Goal: Information Seeking & Learning: Understand process/instructions

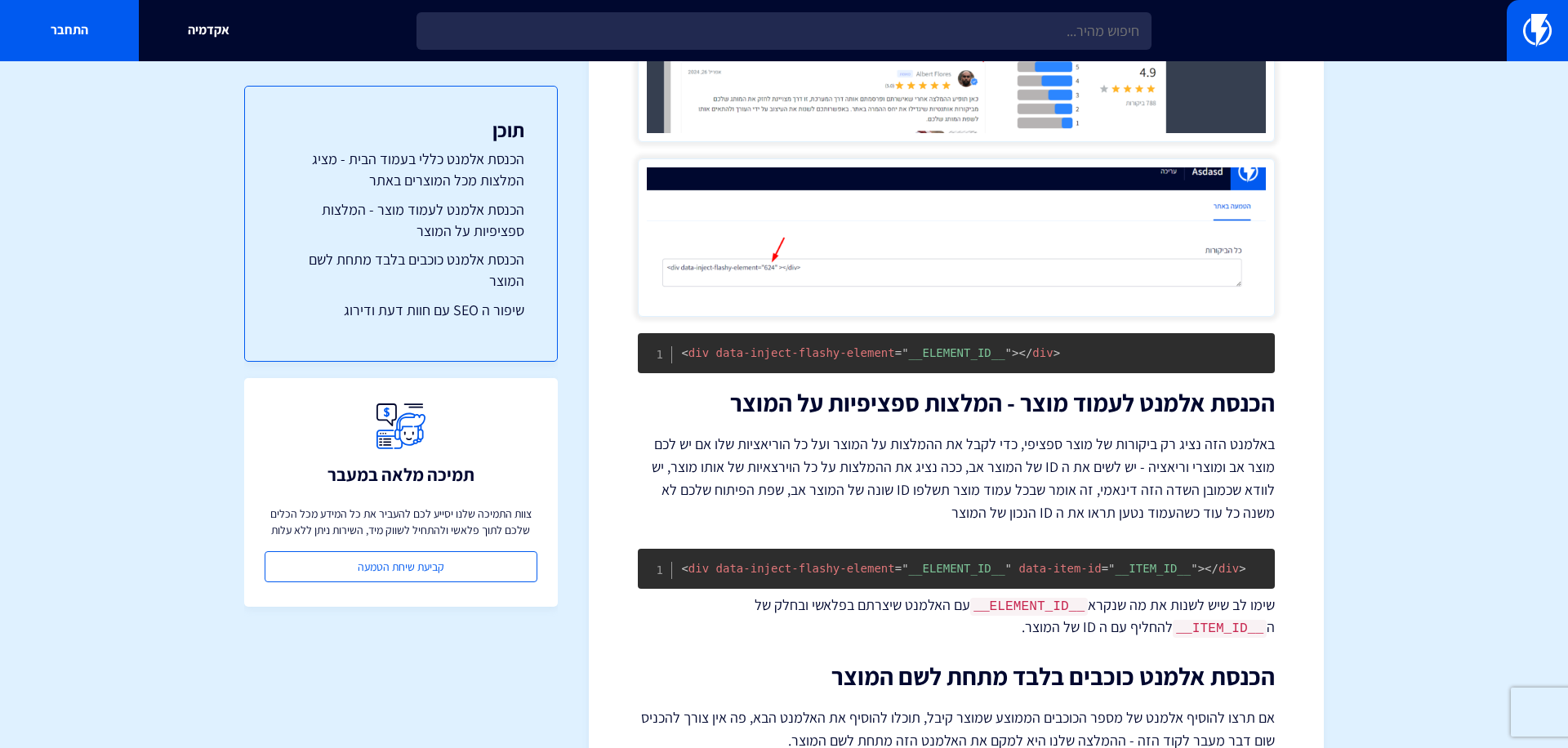
scroll to position [591, 0]
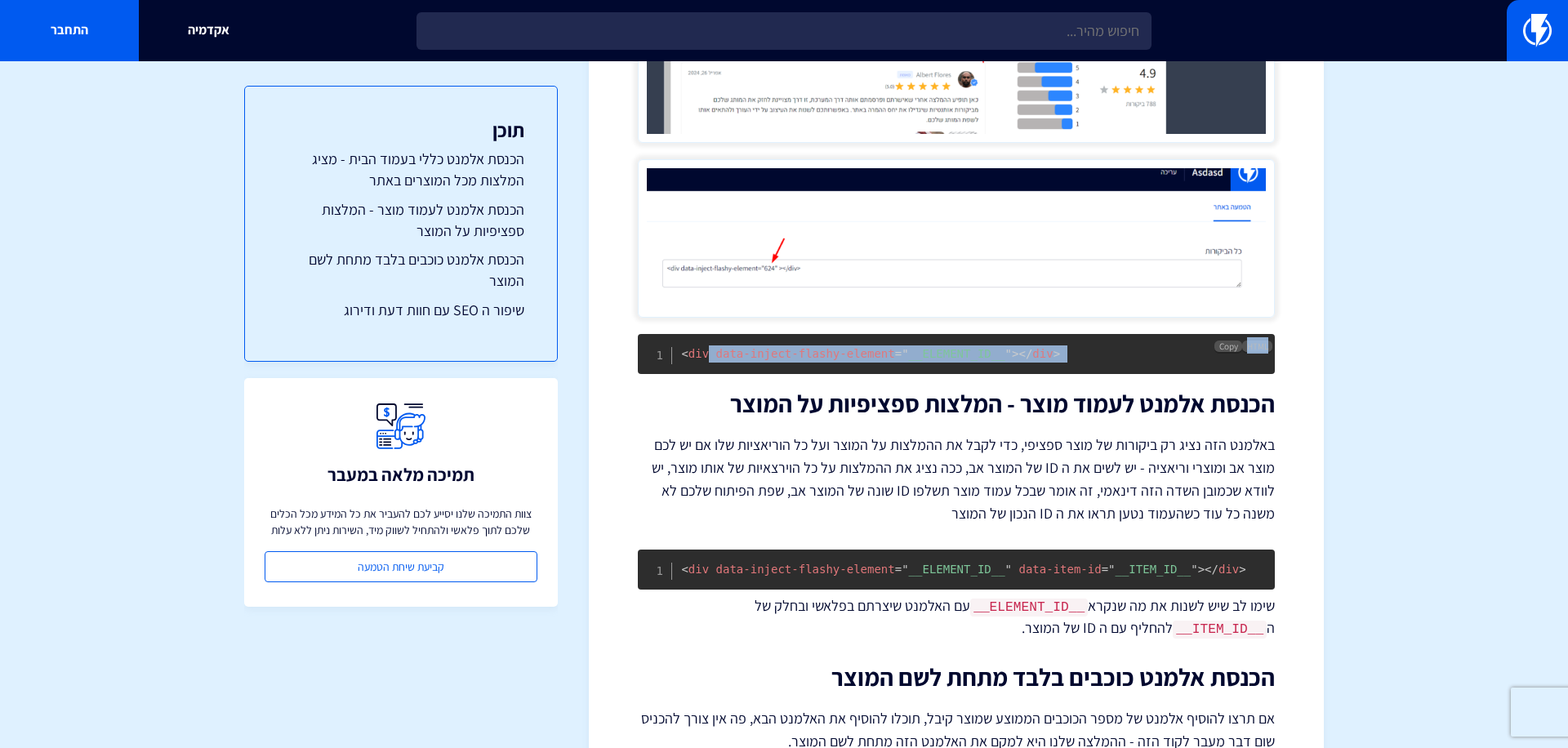
drag, startPoint x: 708, startPoint y: 349, endPoint x: 1111, endPoint y: 379, distance: 404.1
click at [1111, 379] on div "הטמעת Flashy Reviews באתר קאסטום / Custom ההטמעה של Flashy Reviews באתר Custom …" at bounding box center [957, 251] width 637 height 1342
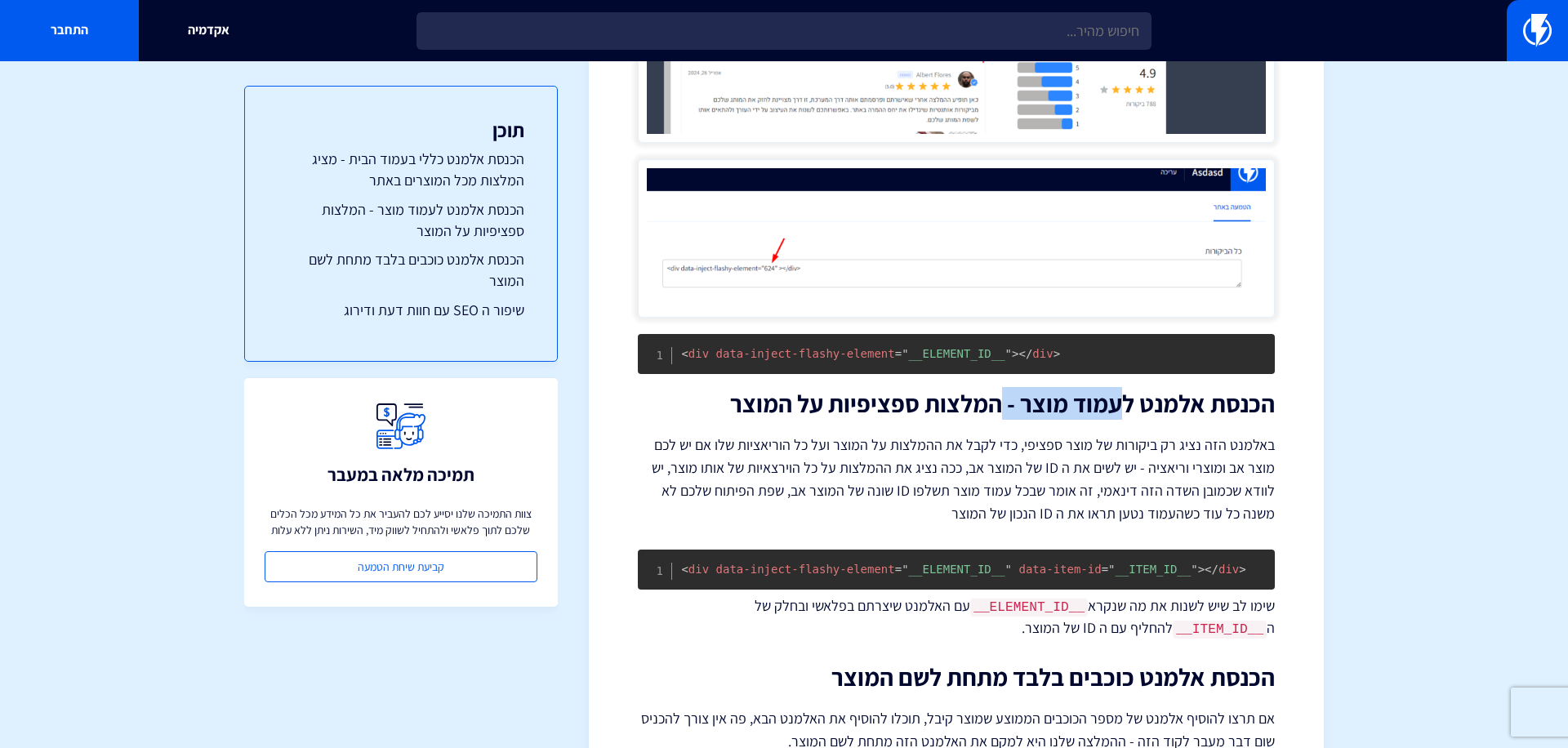
drag, startPoint x: 1118, startPoint y: 399, endPoint x: 1004, endPoint y: 400, distance: 114.0
click at [1002, 400] on h2 "הכנסת אלמנט לעמוד מוצר - המלצות ספציפיות על המוצר" at bounding box center [957, 404] width 637 height 27
drag, startPoint x: 940, startPoint y: 405, endPoint x: 771, endPoint y: 404, distance: 169.0
click at [768, 404] on h2 "הכנסת אלמנט לעמוד מוצר - המלצות ספציפיות על המוצר" at bounding box center [957, 404] width 637 height 27
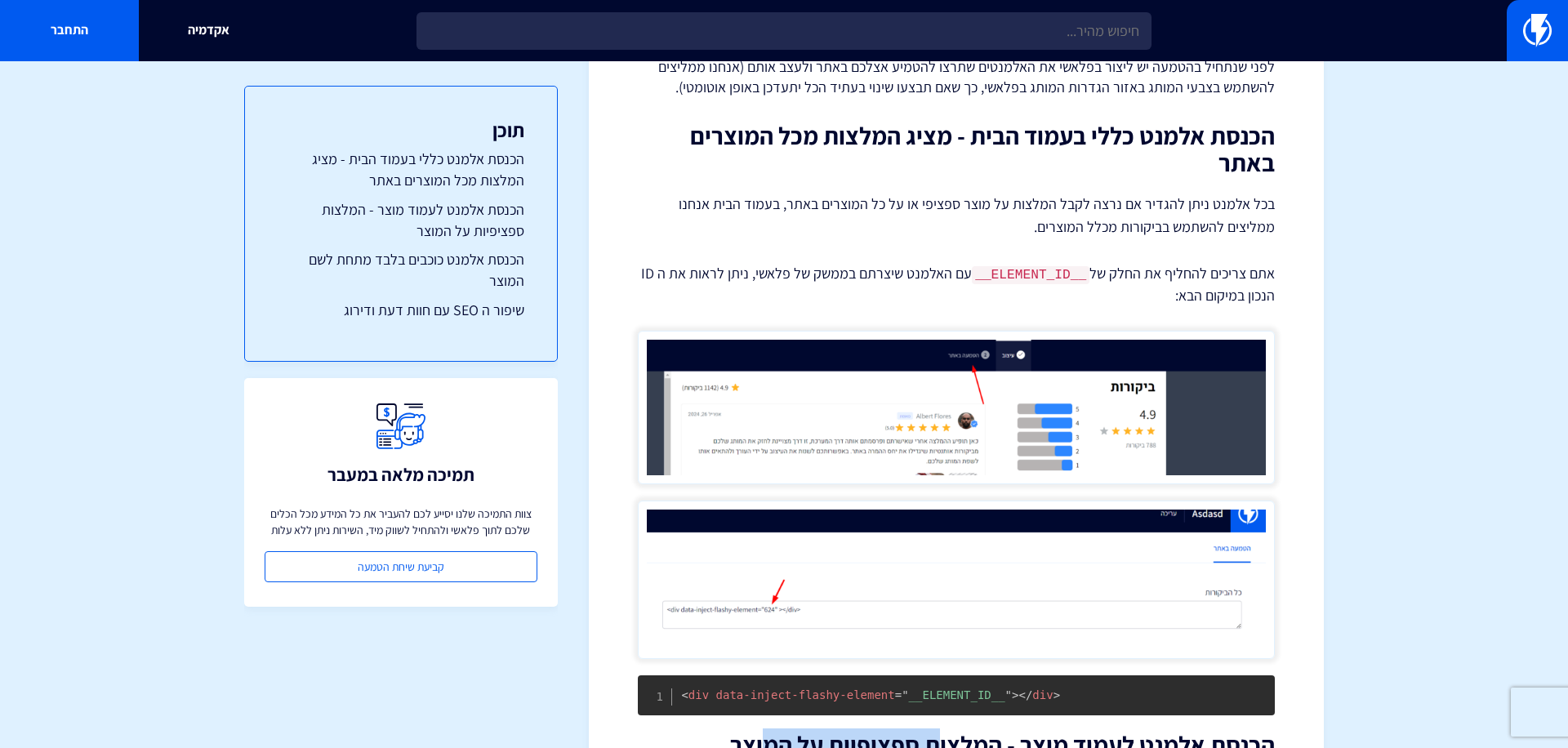
scroll to position [250, 0]
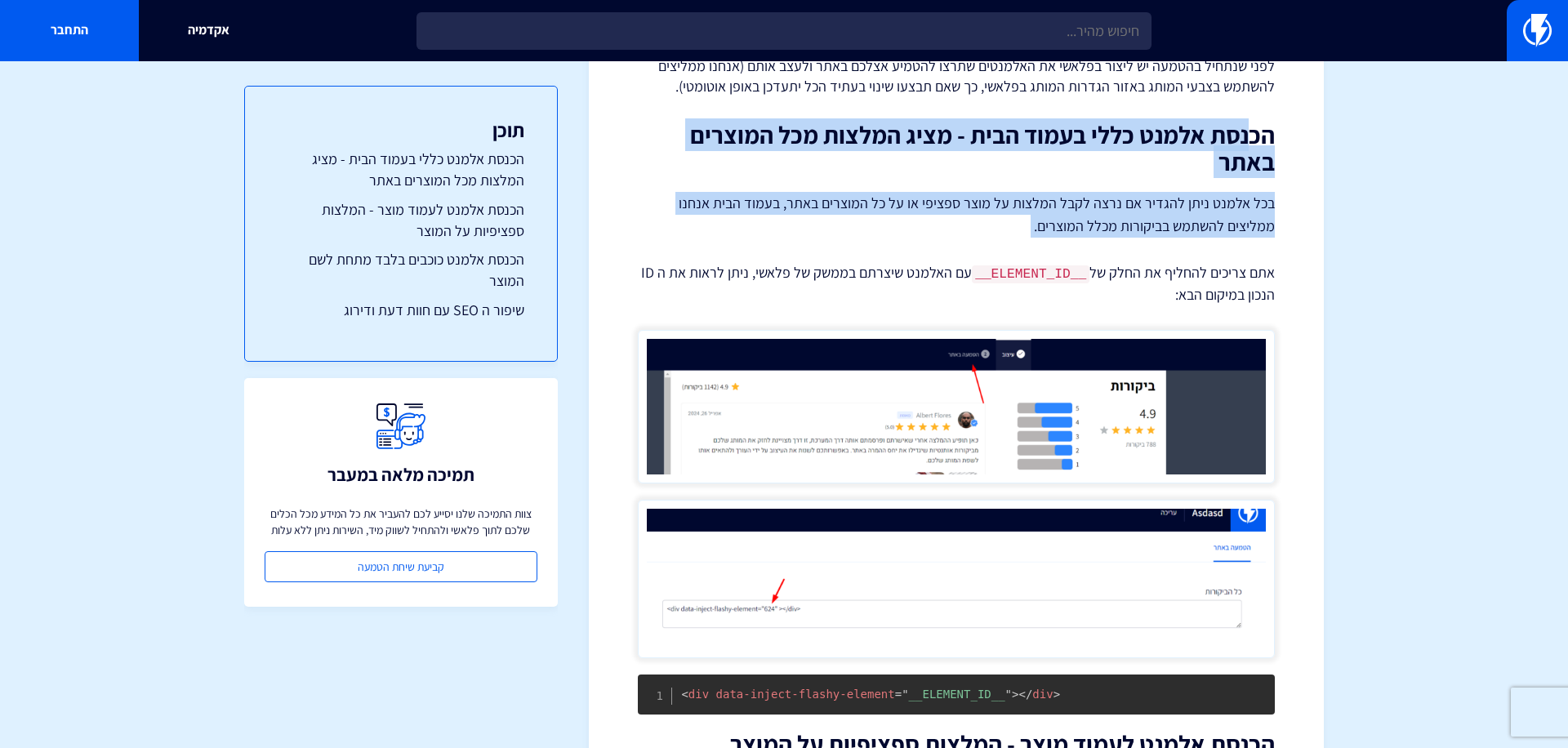
drag, startPoint x: 1247, startPoint y: 144, endPoint x: 945, endPoint y: 269, distance: 326.8
click at [947, 264] on div "הטמעת Flashy Reviews באתר קאסטום / Custom ההטמעה של Flashy Reviews באתר Custom …" at bounding box center [957, 592] width 637 height 1342
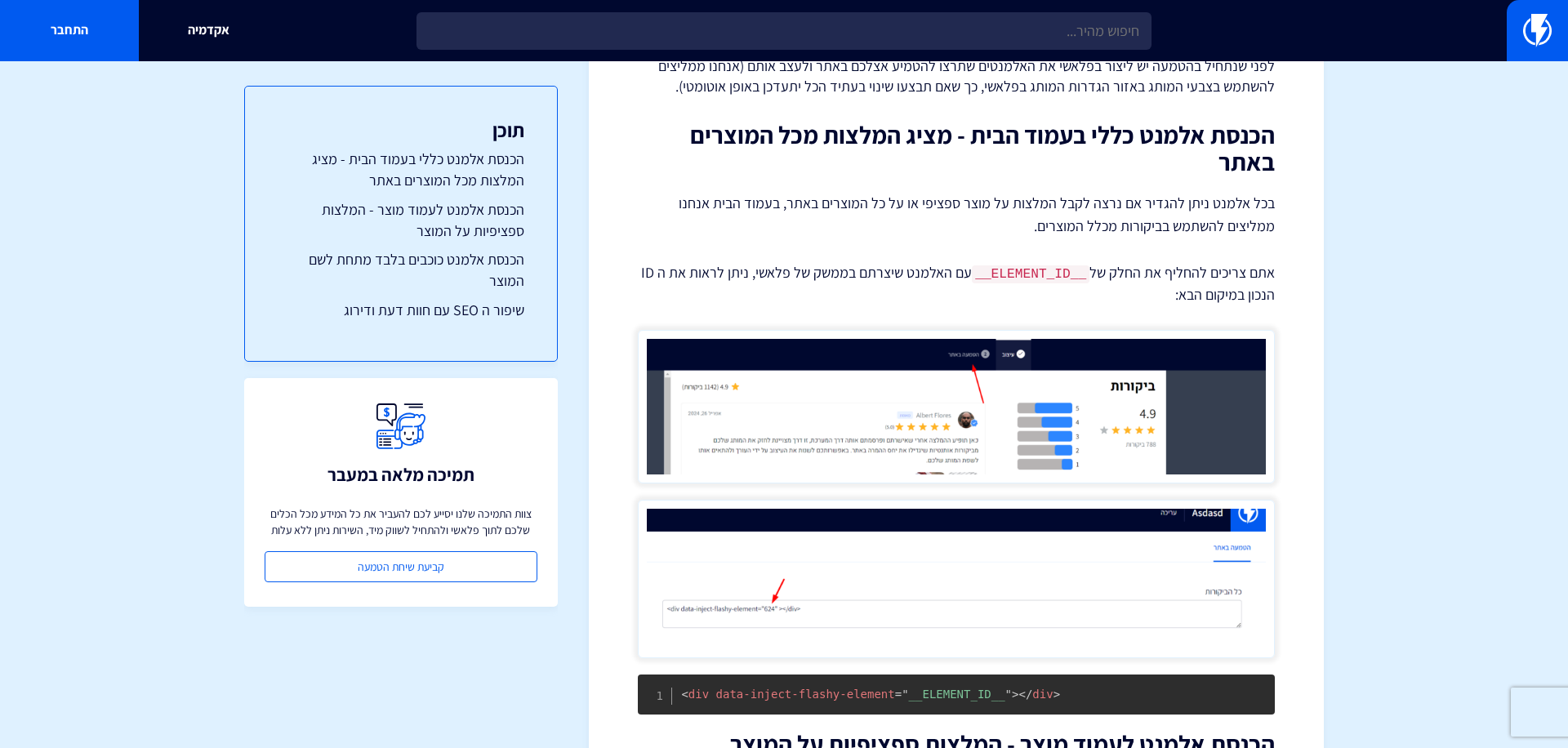
click at [925, 324] on div "הטמעת Flashy Reviews באתר קאסטום / Custom ההטמעה של Flashy Reviews באתר Custom …" at bounding box center [957, 592] width 637 height 1342
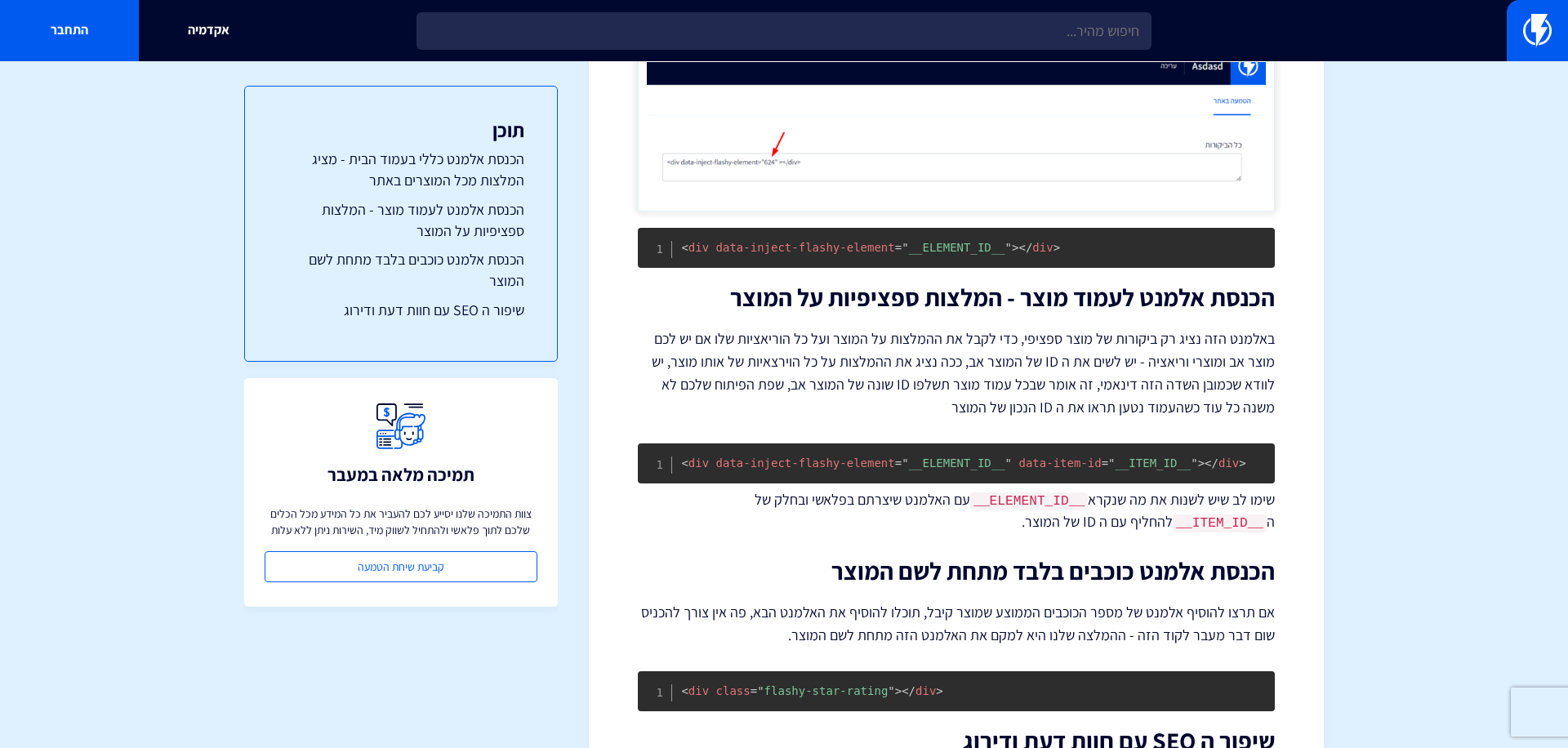
scroll to position [696, 0]
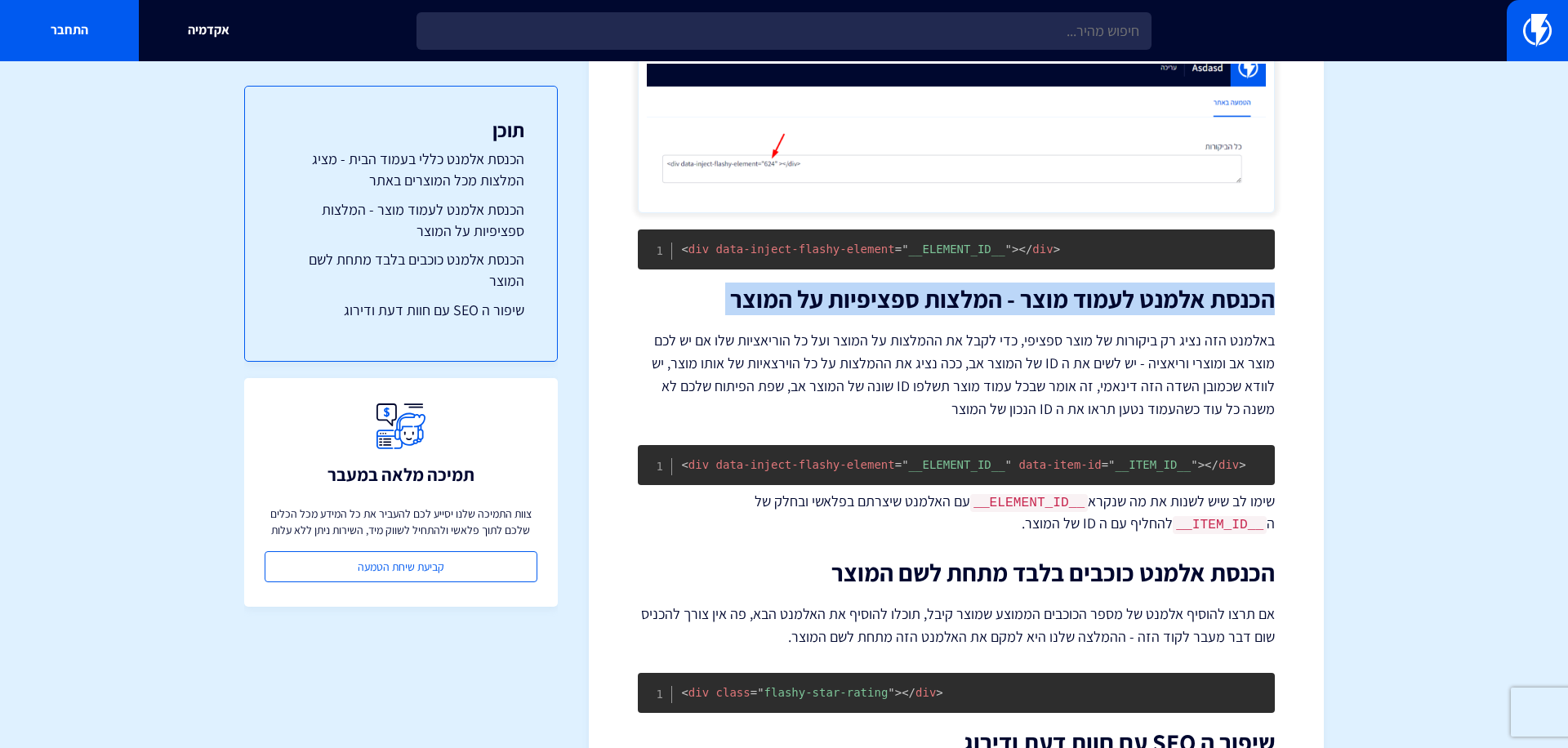
drag, startPoint x: 1267, startPoint y: 311, endPoint x: 744, endPoint y: 312, distance: 523.0
click at [743, 314] on div "הטמעת Flashy Reviews באתר קאסטום / Custom ההטמעה של Flashy Reviews באתר Custom …" at bounding box center [957, 147] width 637 height 1342
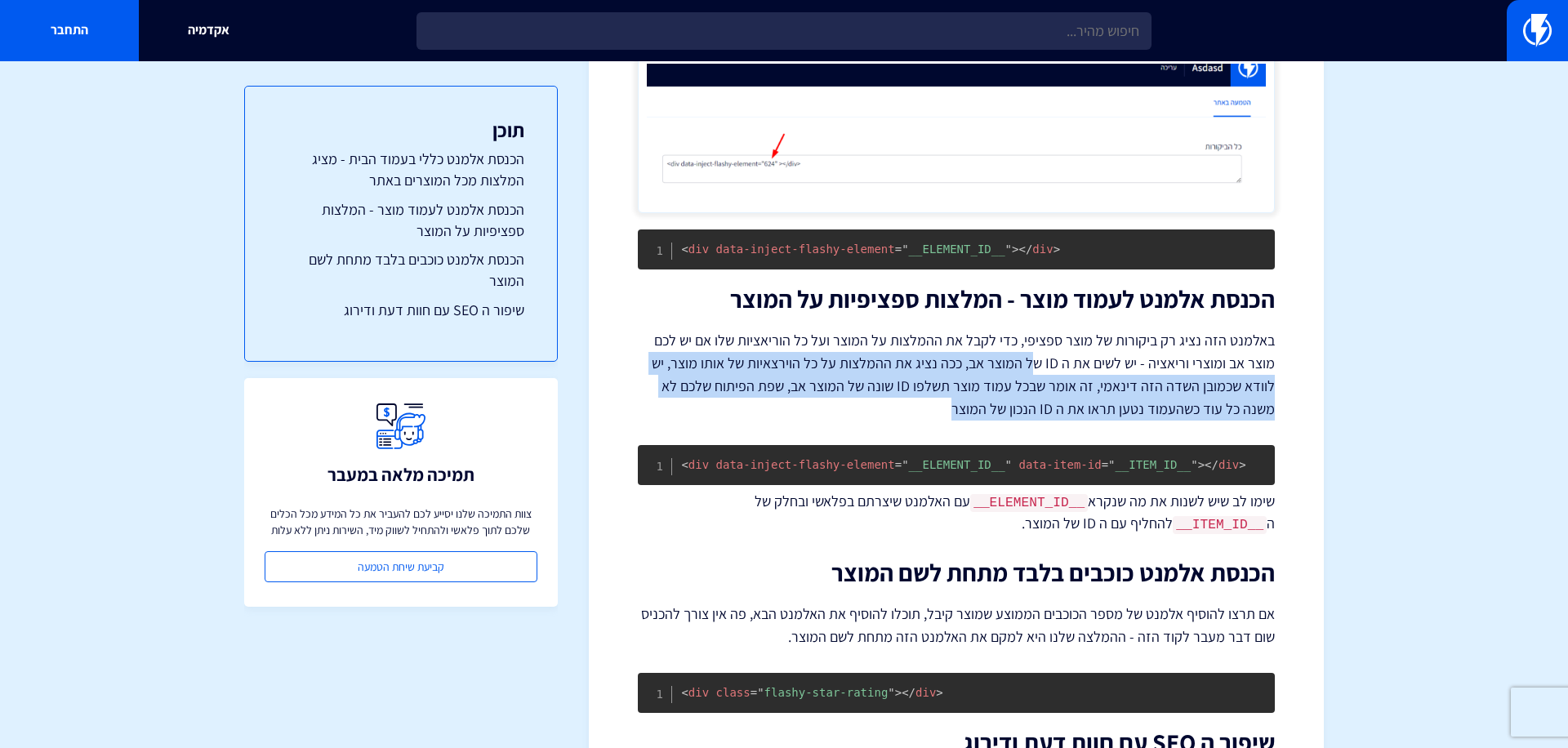
drag, startPoint x: 1039, startPoint y: 364, endPoint x: 1024, endPoint y: 421, distance: 58.9
click at [1024, 422] on div "הטמעת Flashy Reviews באתר קאסטום / Custom ההטמעה של Flashy Reviews באתר Custom …" at bounding box center [957, 147] width 637 height 1342
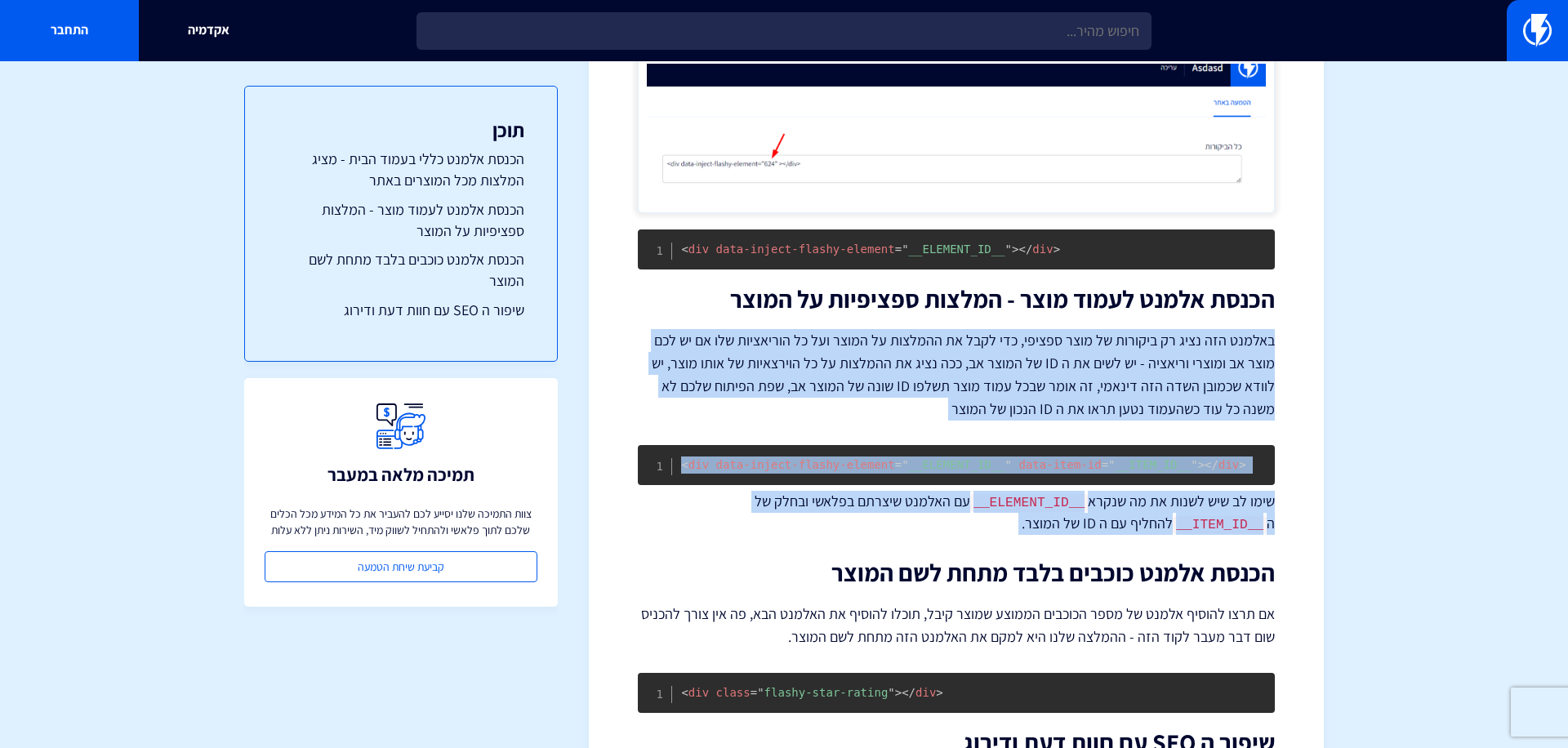
drag, startPoint x: 982, startPoint y: 535, endPoint x: 1041, endPoint y: 321, distance: 222.0
click at [1041, 321] on div "הטמעת Flashy Reviews באתר קאסטום / Custom ההטמעה של Flashy Reviews באתר Custom …" at bounding box center [957, 147] width 637 height 1342
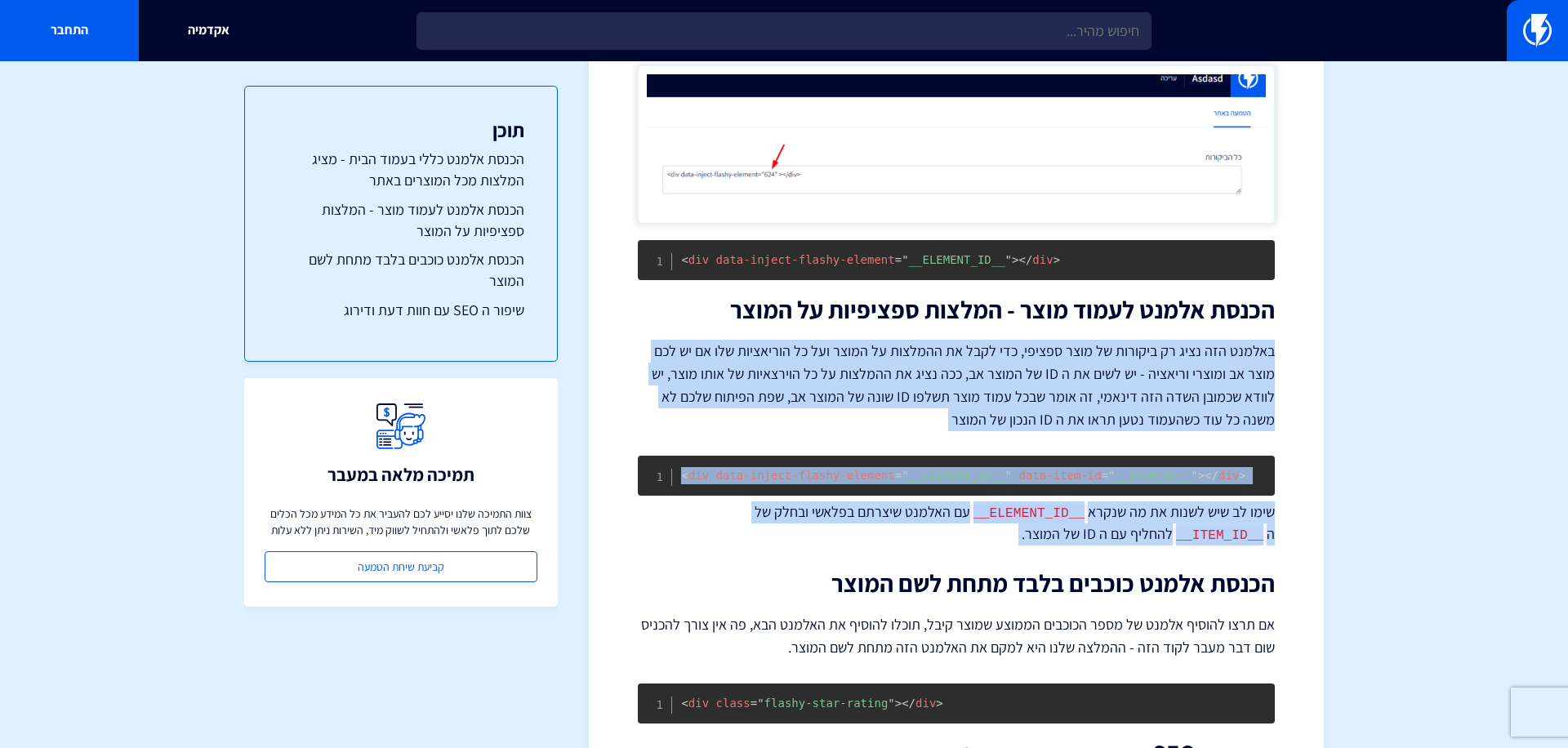
scroll to position [708, 0]
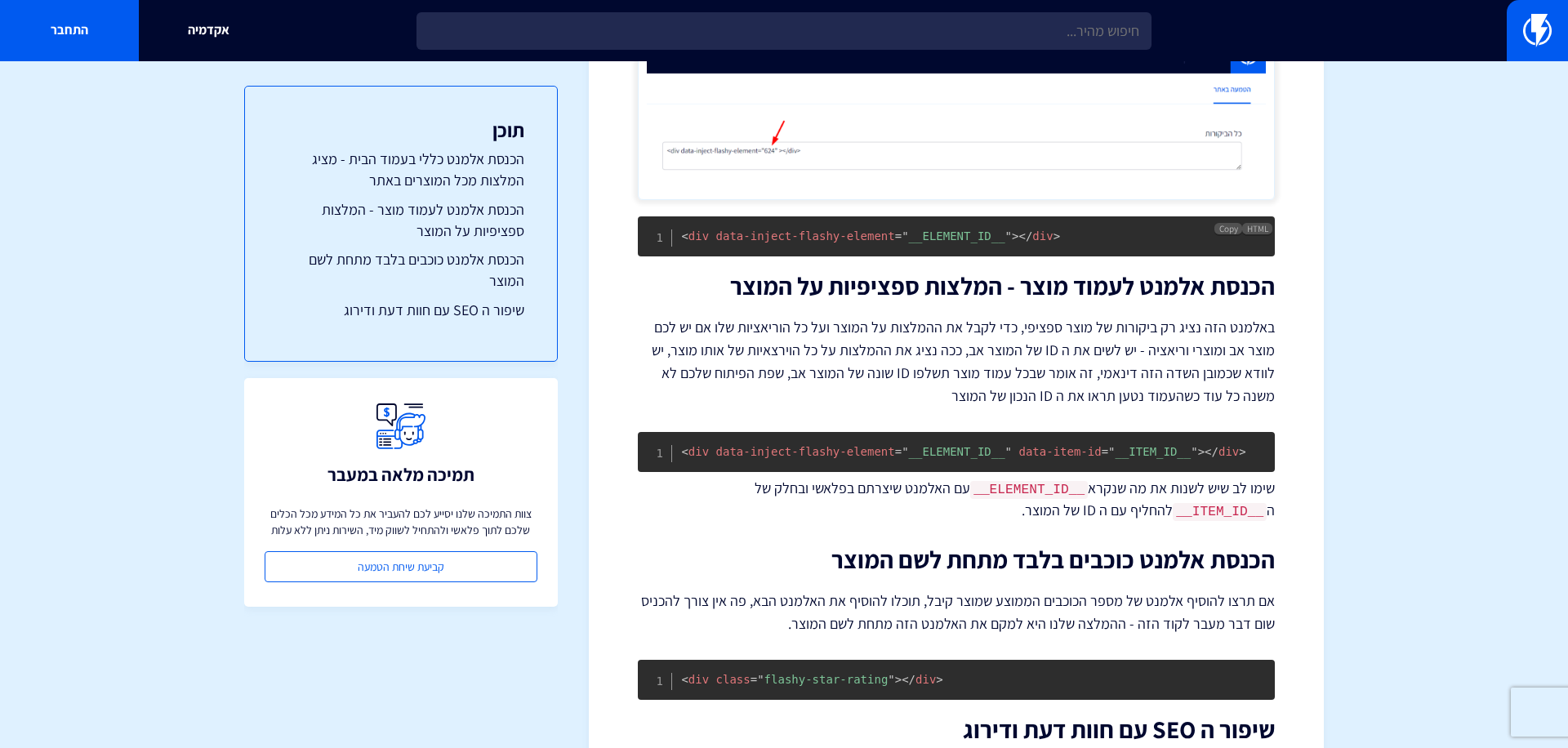
click at [685, 241] on span "<" at bounding box center [685, 236] width 7 height 13
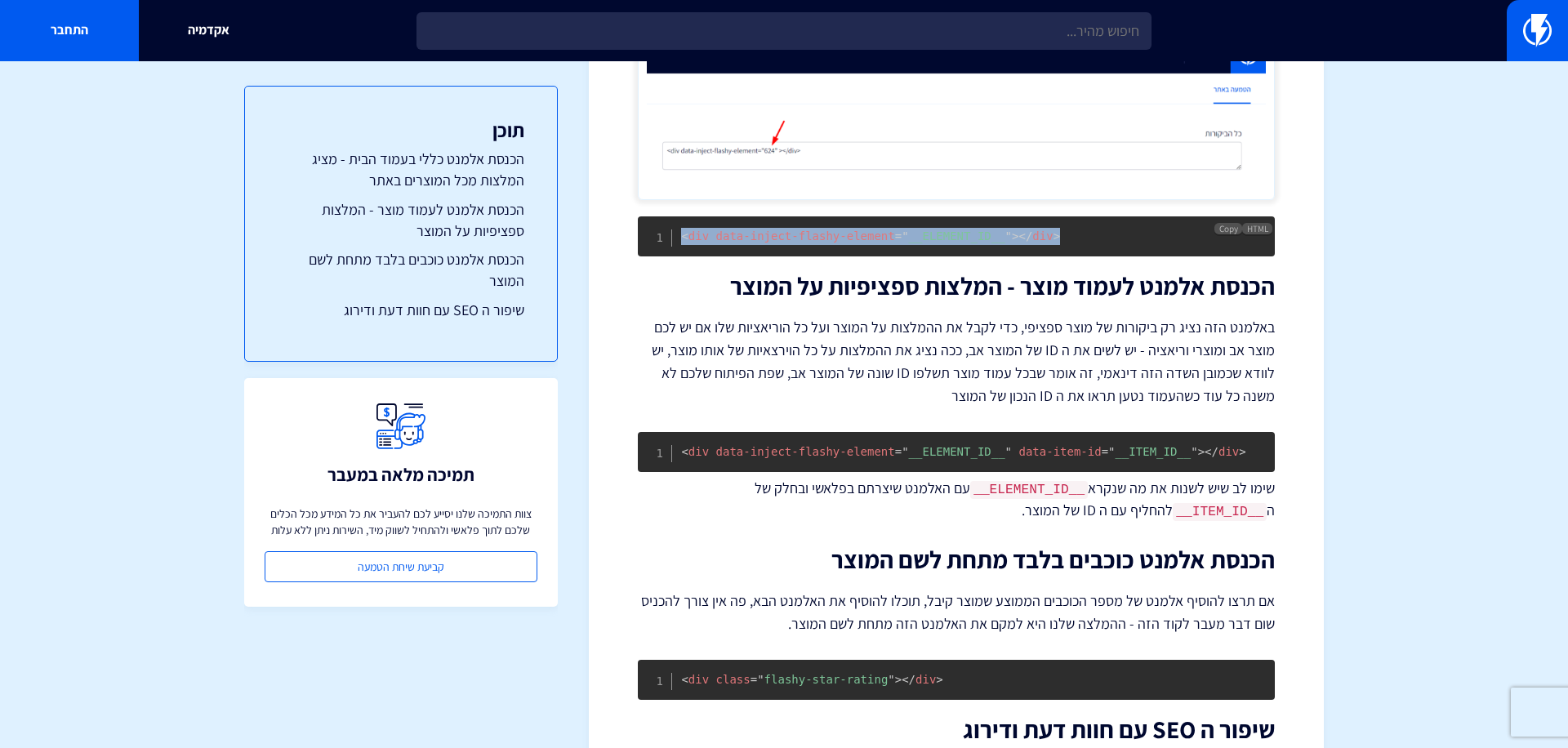
click at [685, 241] on span "<" at bounding box center [685, 236] width 7 height 13
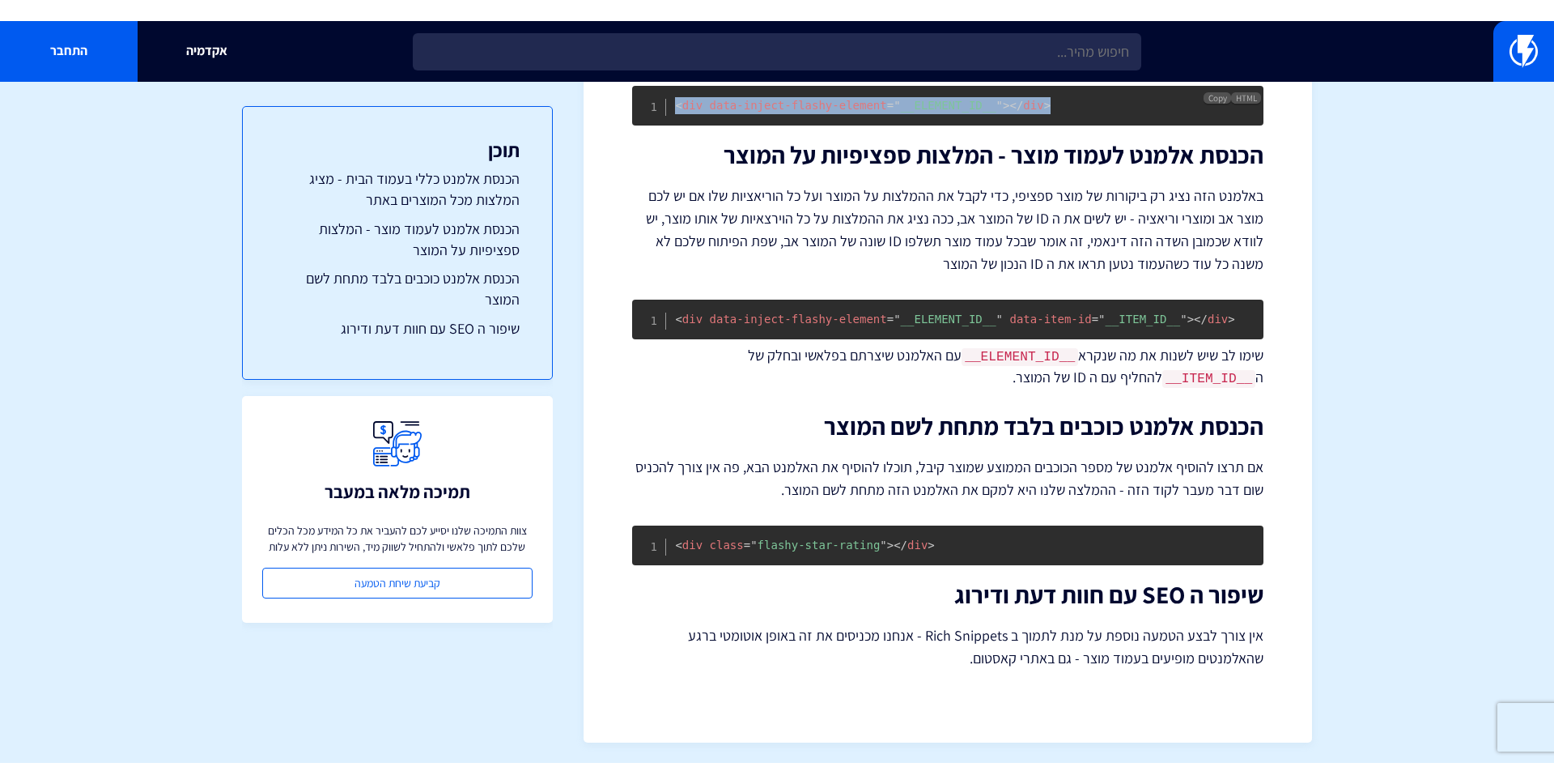
scroll to position [810, 0]
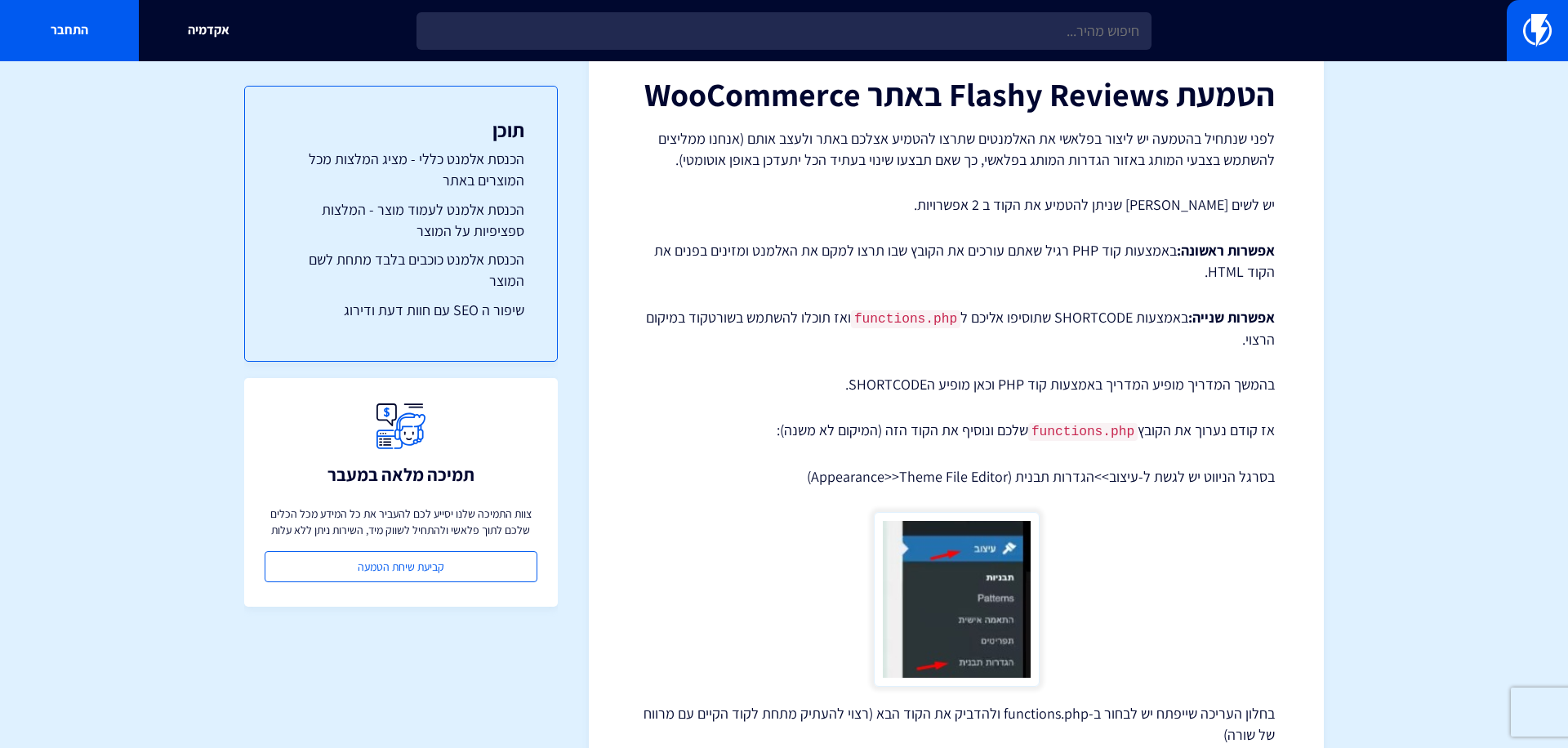
scroll to position [100, 0]
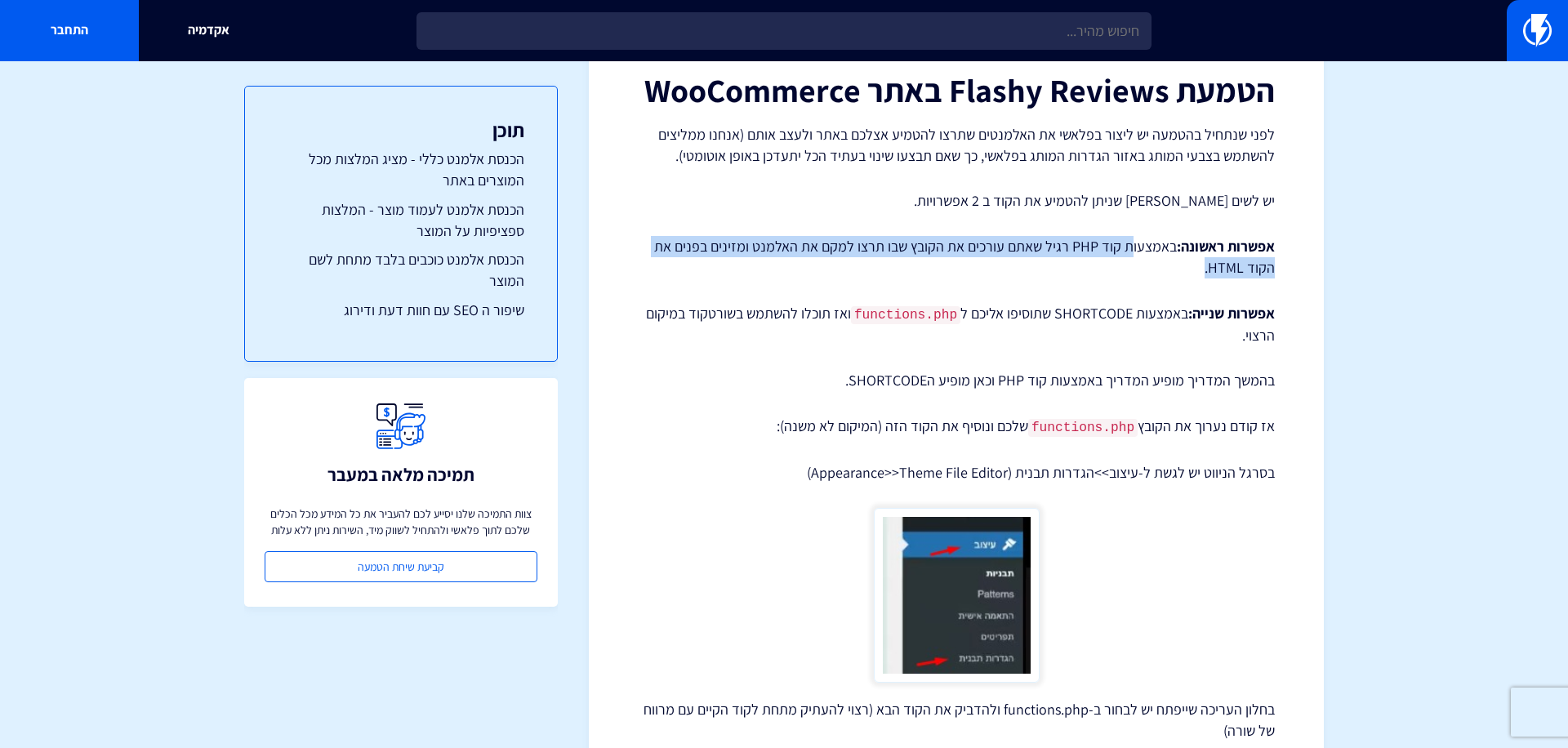
drag, startPoint x: 1135, startPoint y: 247, endPoint x: 942, endPoint y: 281, distance: 196.0
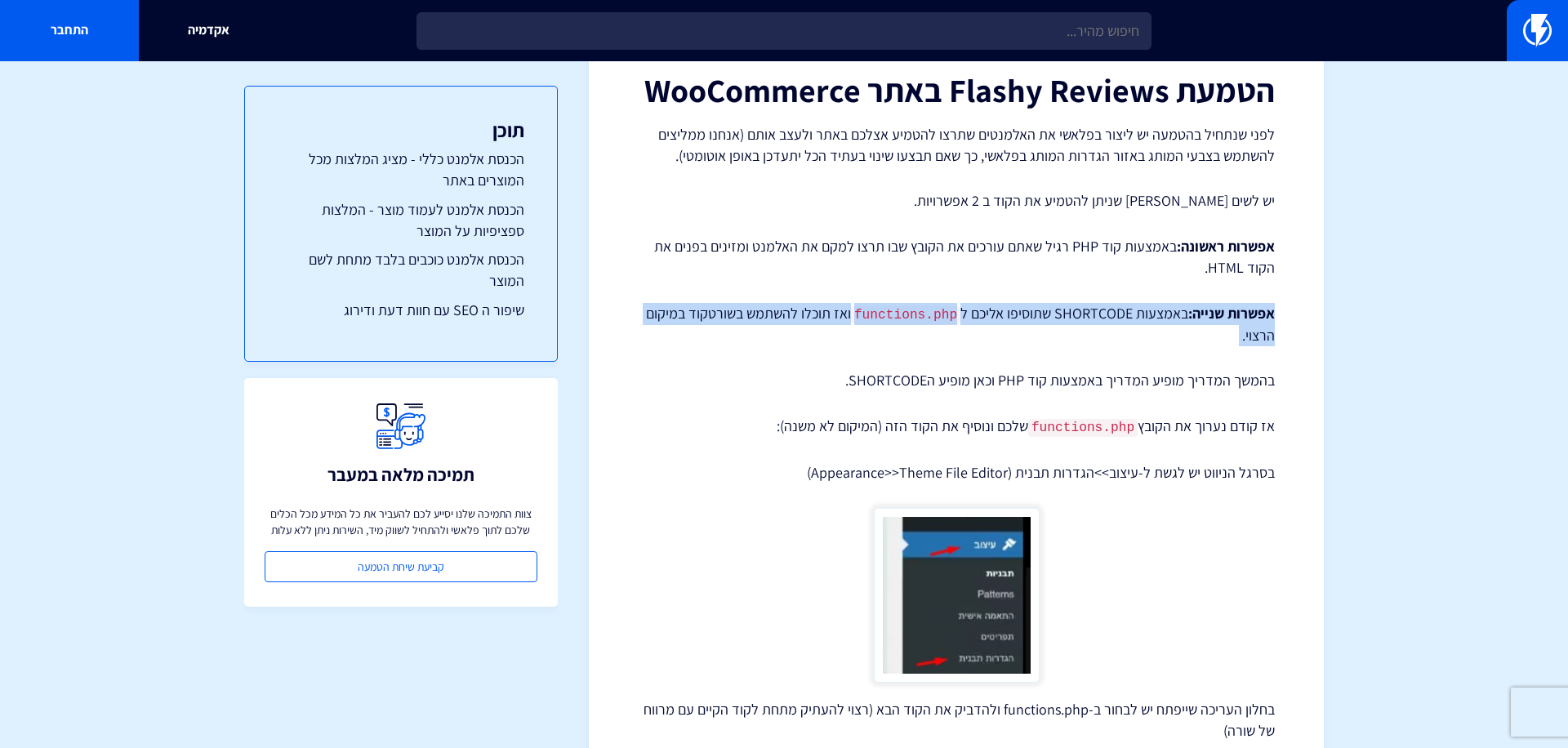
drag, startPoint x: 942, startPoint y: 281, endPoint x: 946, endPoint y: 330, distance: 49.2
click at [946, 330] on p "אפשרות שנייה: באמצעות SHORTCODE שתוסיפו אליכם ל functions.php ואז תוכלו להשתמש …" at bounding box center [957, 324] width 637 height 43
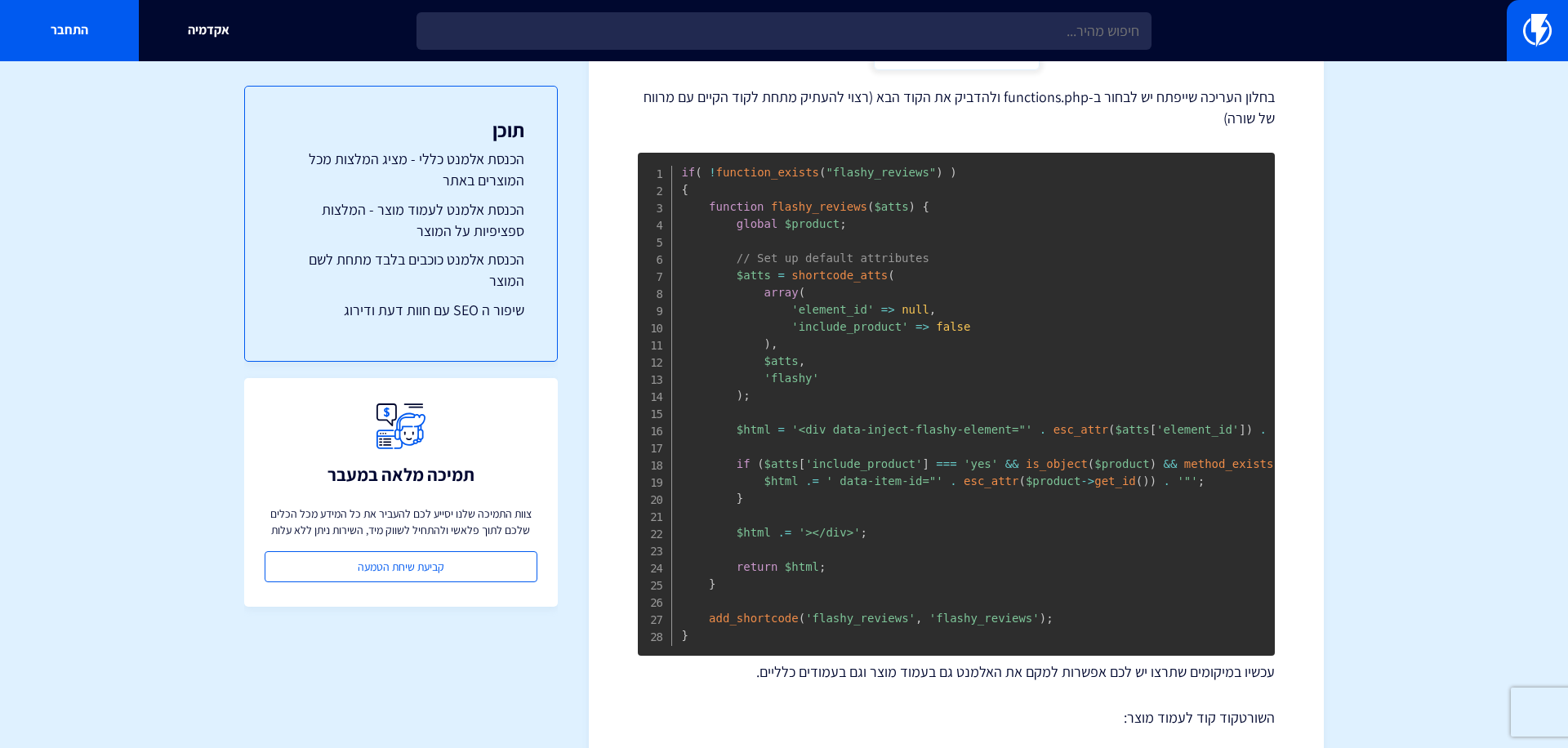
scroll to position [744, 0]
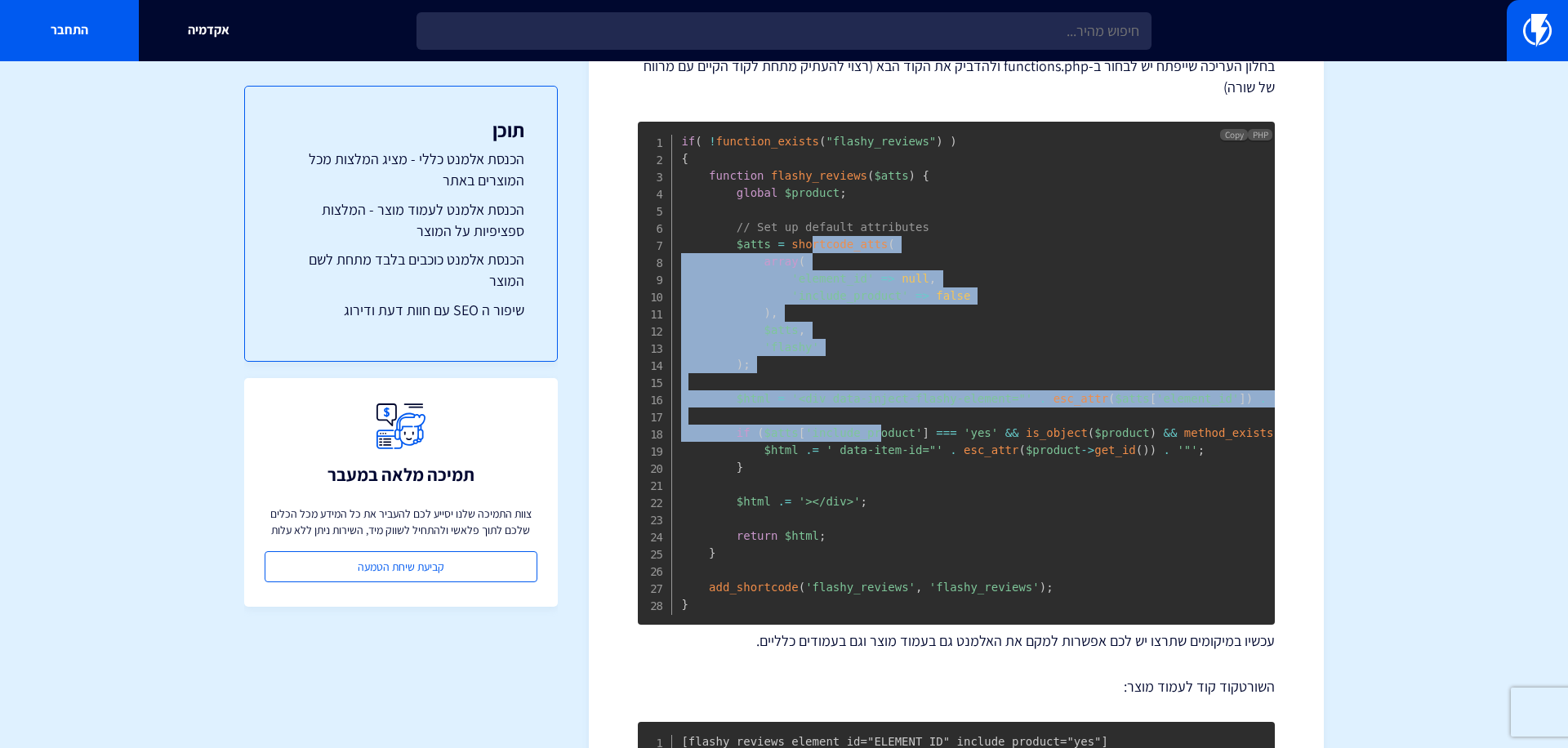
drag, startPoint x: 810, startPoint y: 240, endPoint x: 881, endPoint y: 423, distance: 196.3
click at [881, 424] on code "if ( ! function_exists ( "flashy_reviews" ) ) { function flashy_reviews ( $atts…" at bounding box center [1132, 373] width 902 height 476
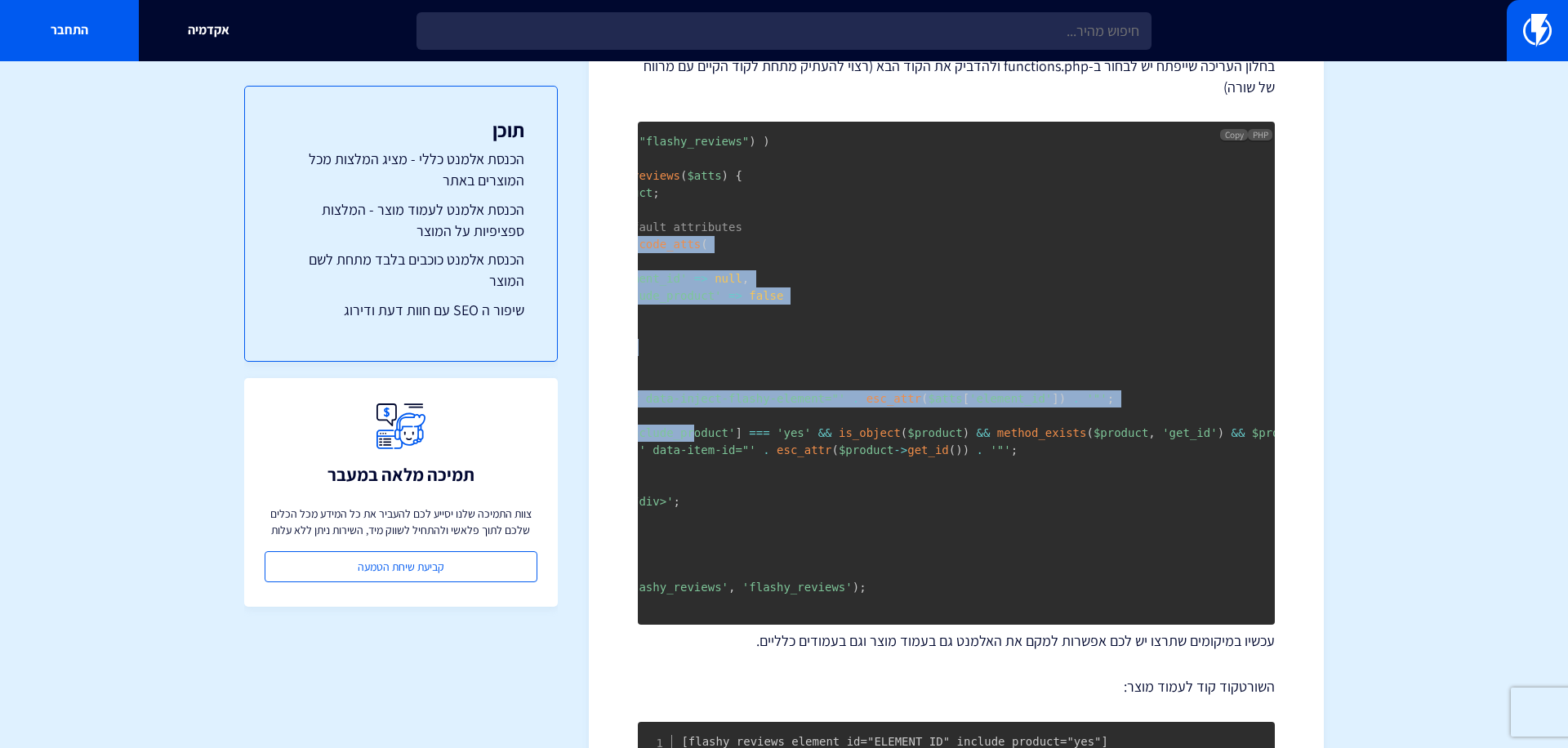
scroll to position [0, 122]
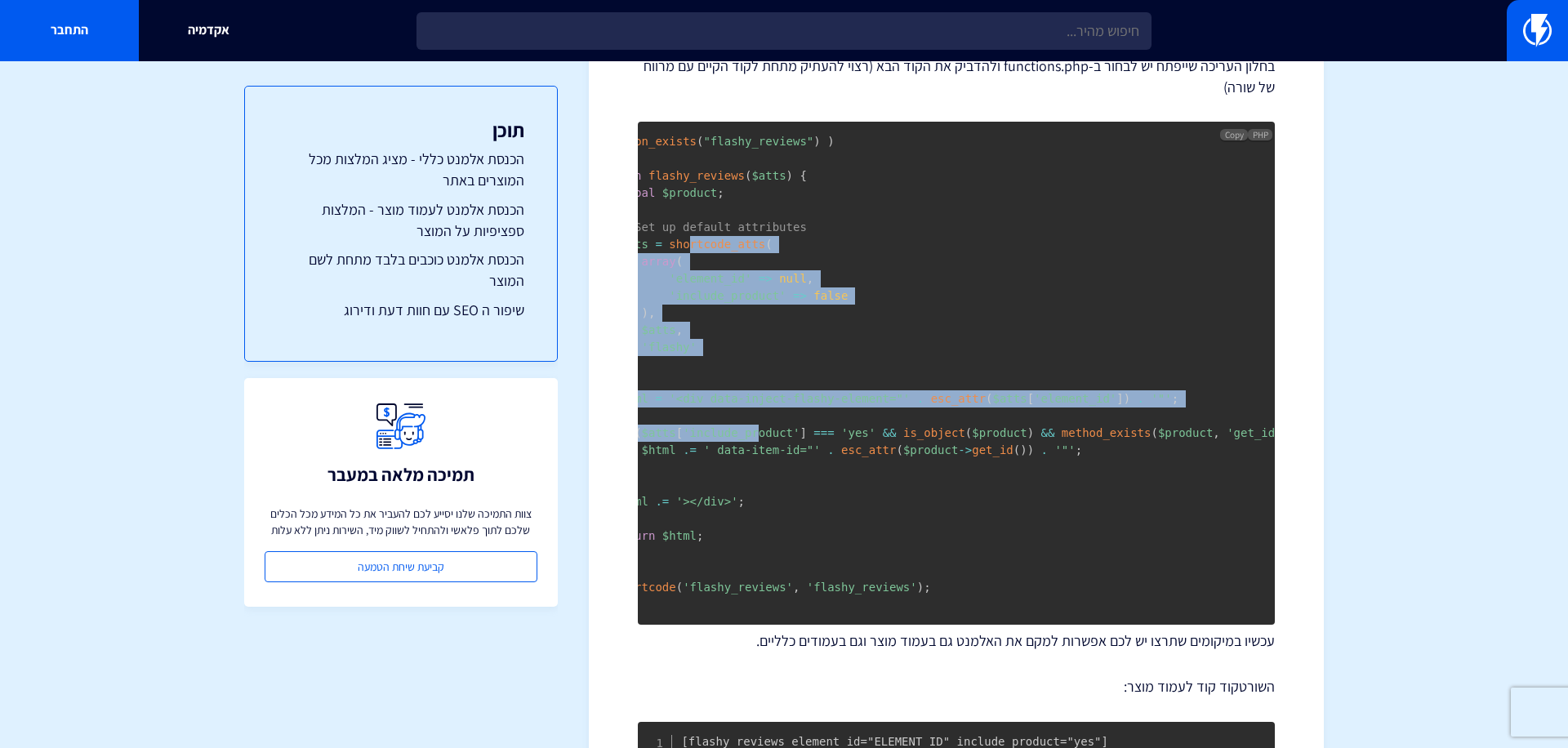
click at [874, 403] on span "'<div data-inject-flashy-element="'" at bounding box center [789, 399] width 241 height 13
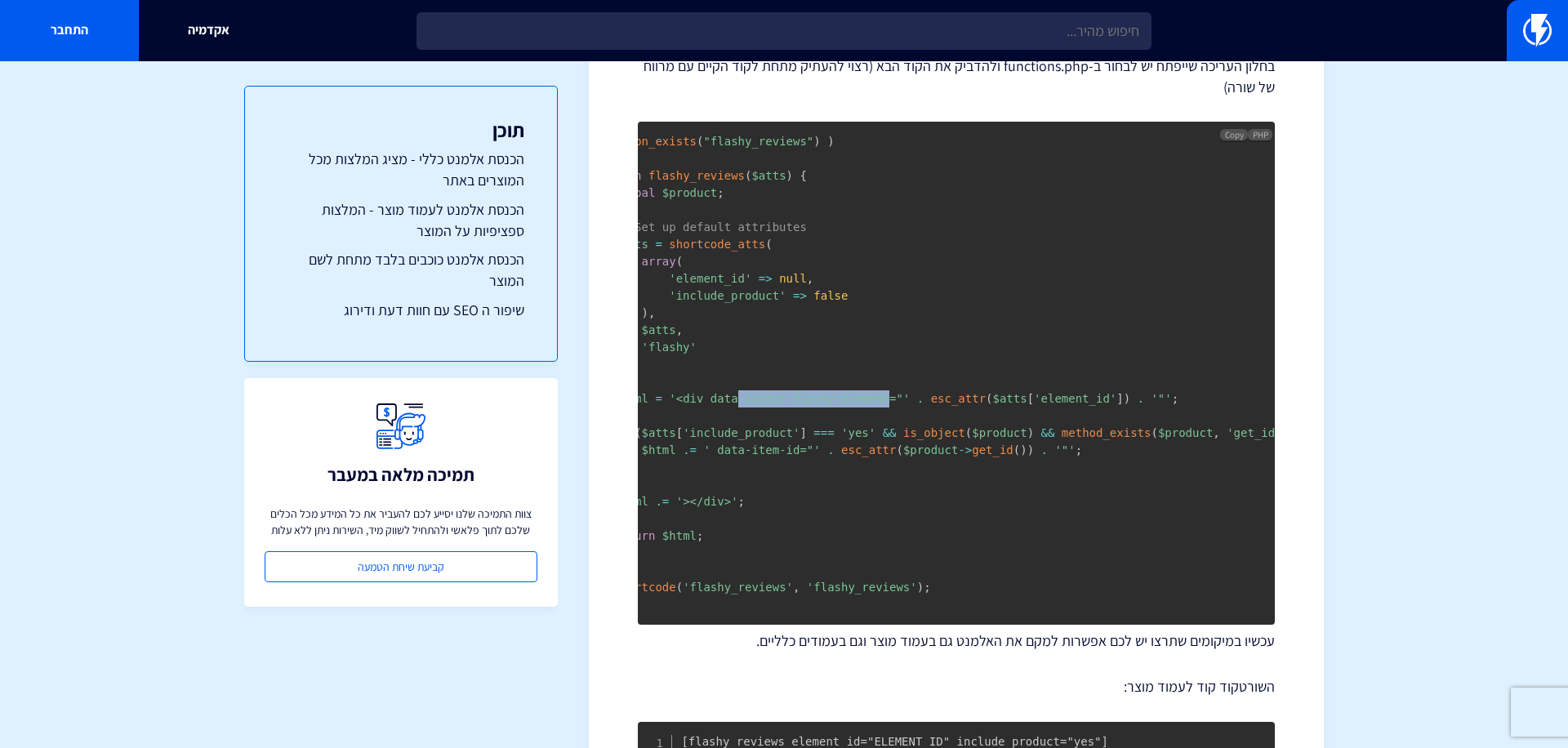
drag, startPoint x: 874, startPoint y: 403, endPoint x: 735, endPoint y: 391, distance: 139.5
click at [735, 392] on span "'<div data-inject-flashy-element="'" at bounding box center [789, 399] width 241 height 13
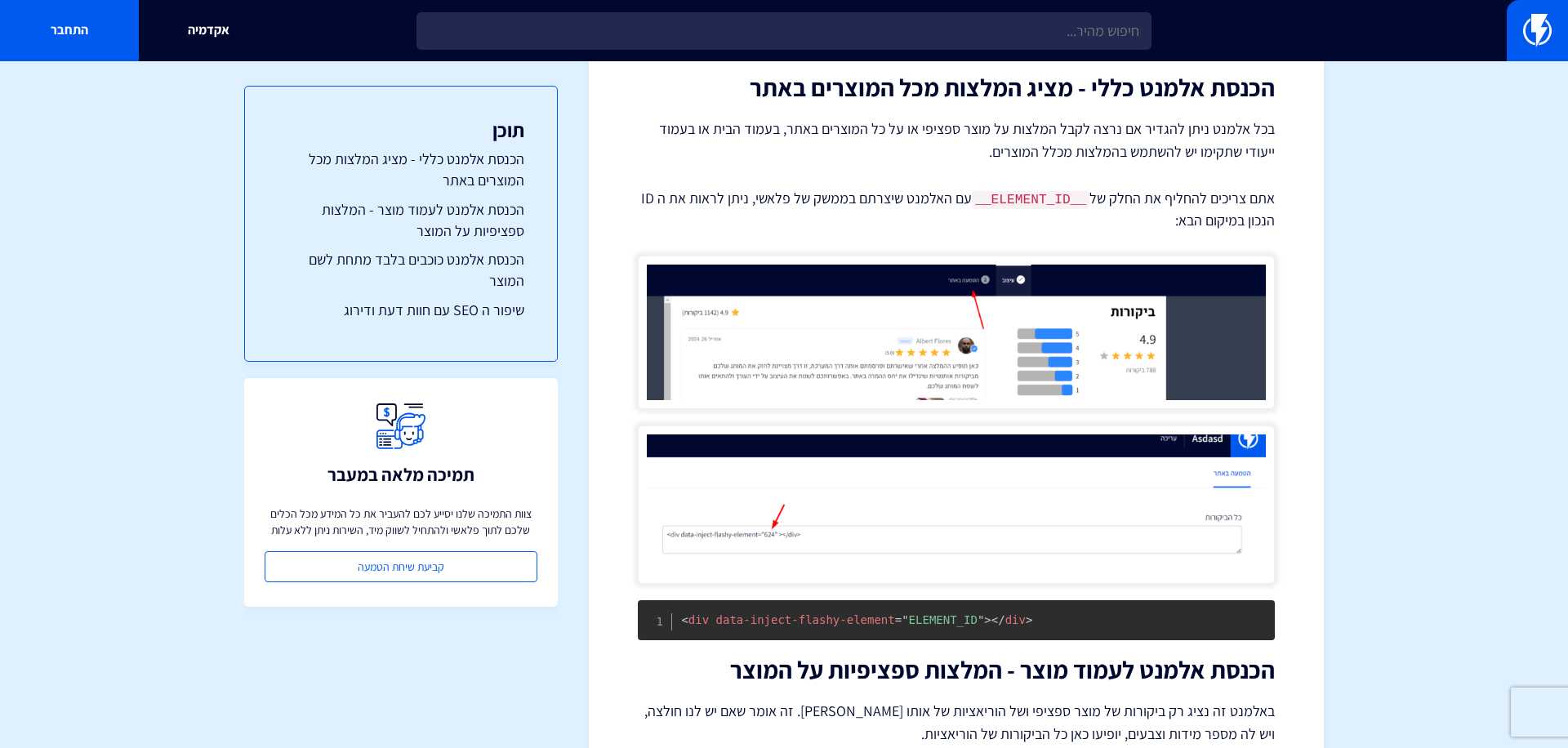
scroll to position [1711, 0]
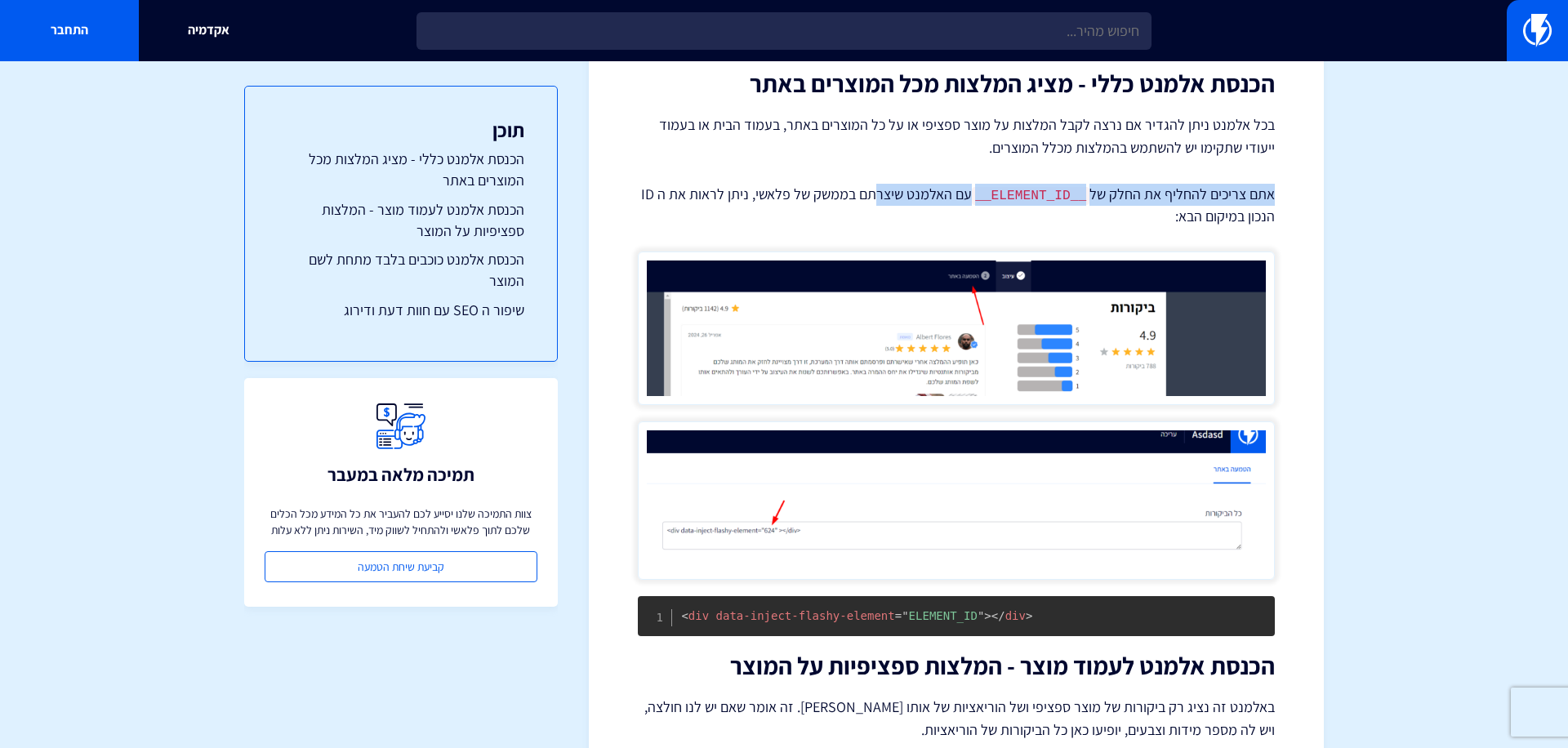
drag, startPoint x: 1076, startPoint y: 181, endPoint x: 883, endPoint y: 195, distance: 193.5
click at [883, 195] on p "אתם צריכים להחליף את החלק של __ELEMENT_ID__ עם האלמנט שיצרתם בממשק של פלאשי, ני…" at bounding box center [957, 206] width 637 height 43
click at [809, 196] on p "אתם צריכים להחליף את החלק של __ELEMENT_ID__ עם האלמנט שיצרתם בממשק של פלאשי, ני…" at bounding box center [957, 206] width 637 height 43
drag, startPoint x: 809, startPoint y: 196, endPoint x: 938, endPoint y: 196, distance: 129.0
click at [940, 196] on p "אתם צריכים להחליף את החלק של __ELEMENT_ID__ עם האלמנט שיצרתם בממשק של פלאשי, ני…" at bounding box center [957, 206] width 637 height 43
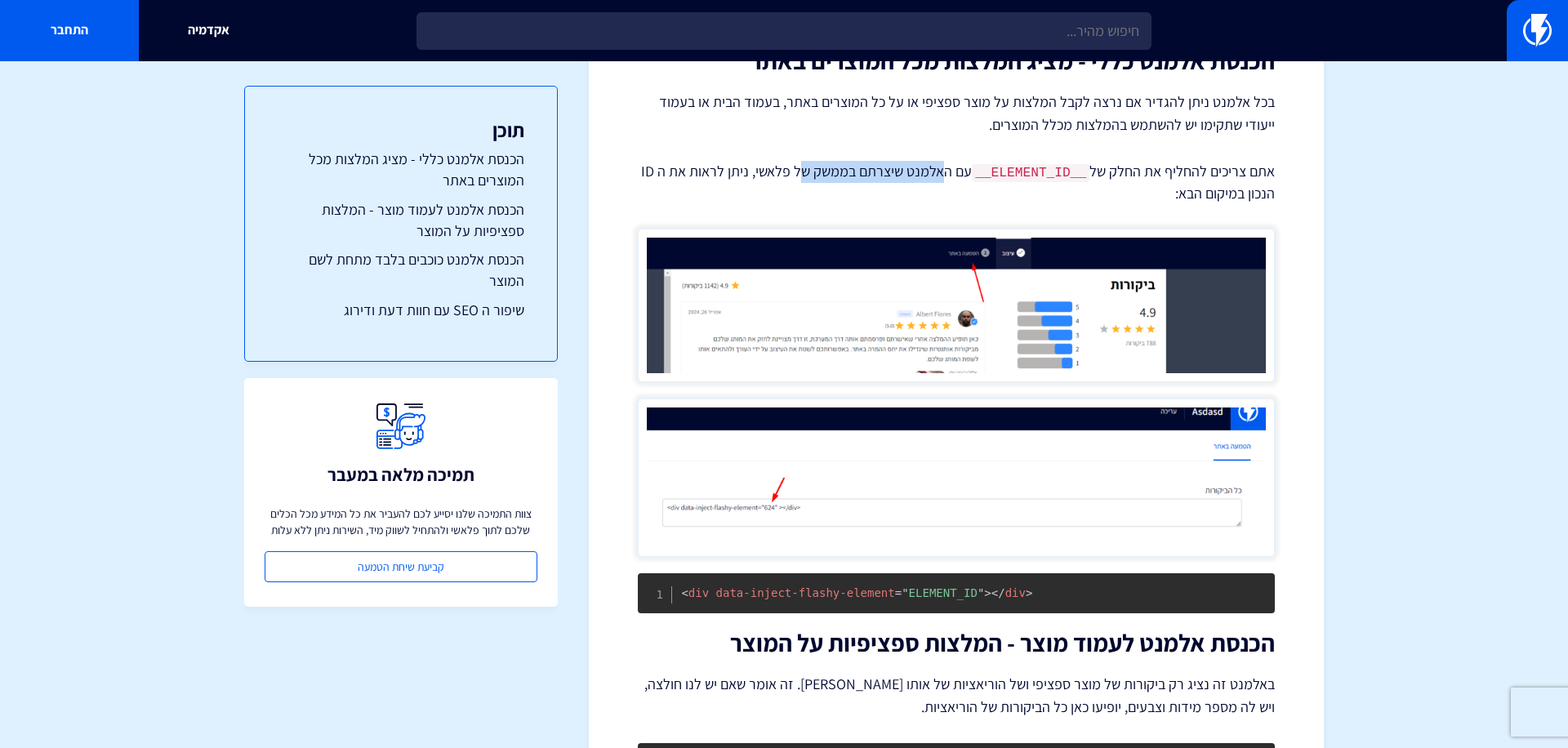
scroll to position [1736, 0]
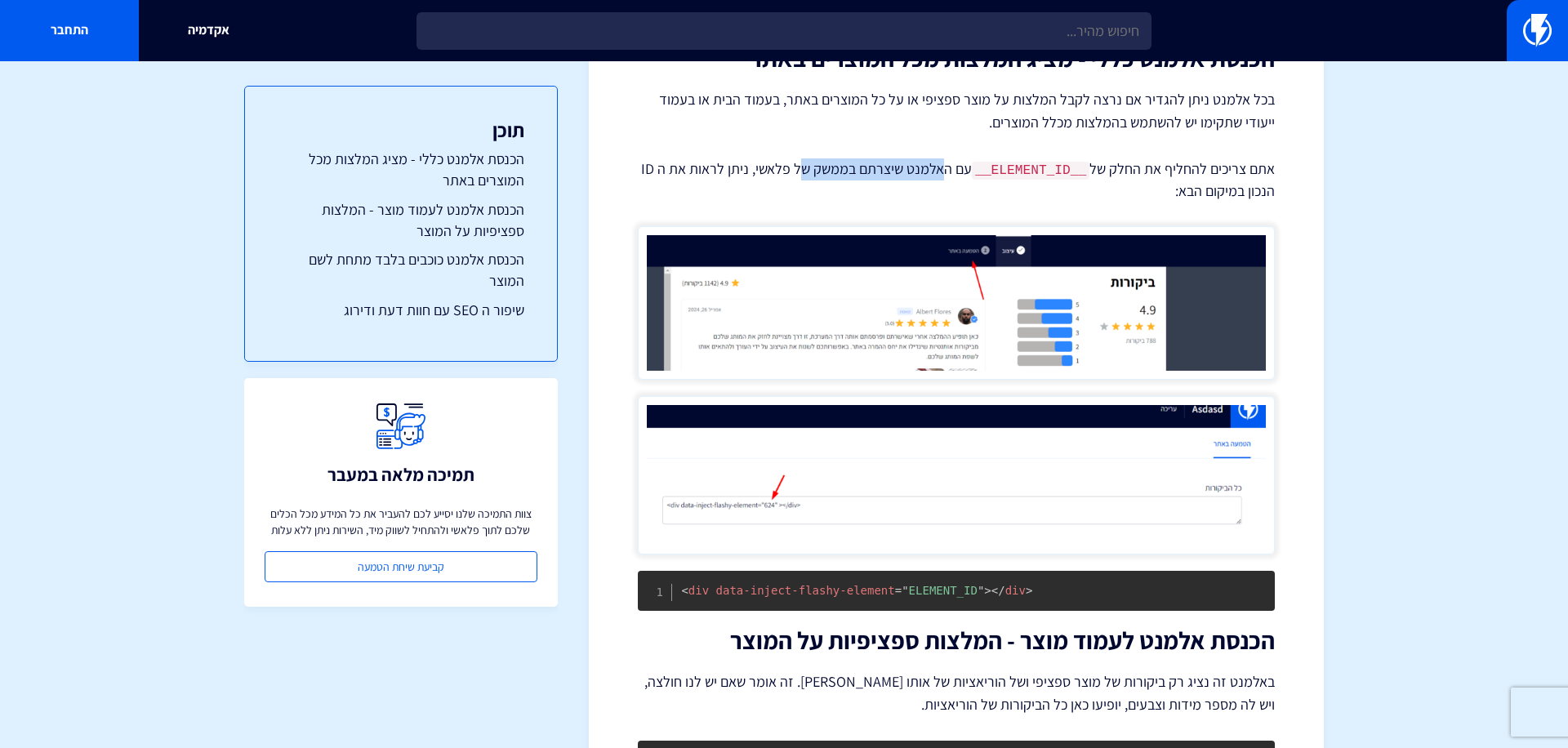
click at [743, 456] on img at bounding box center [957, 475] width 637 height 159
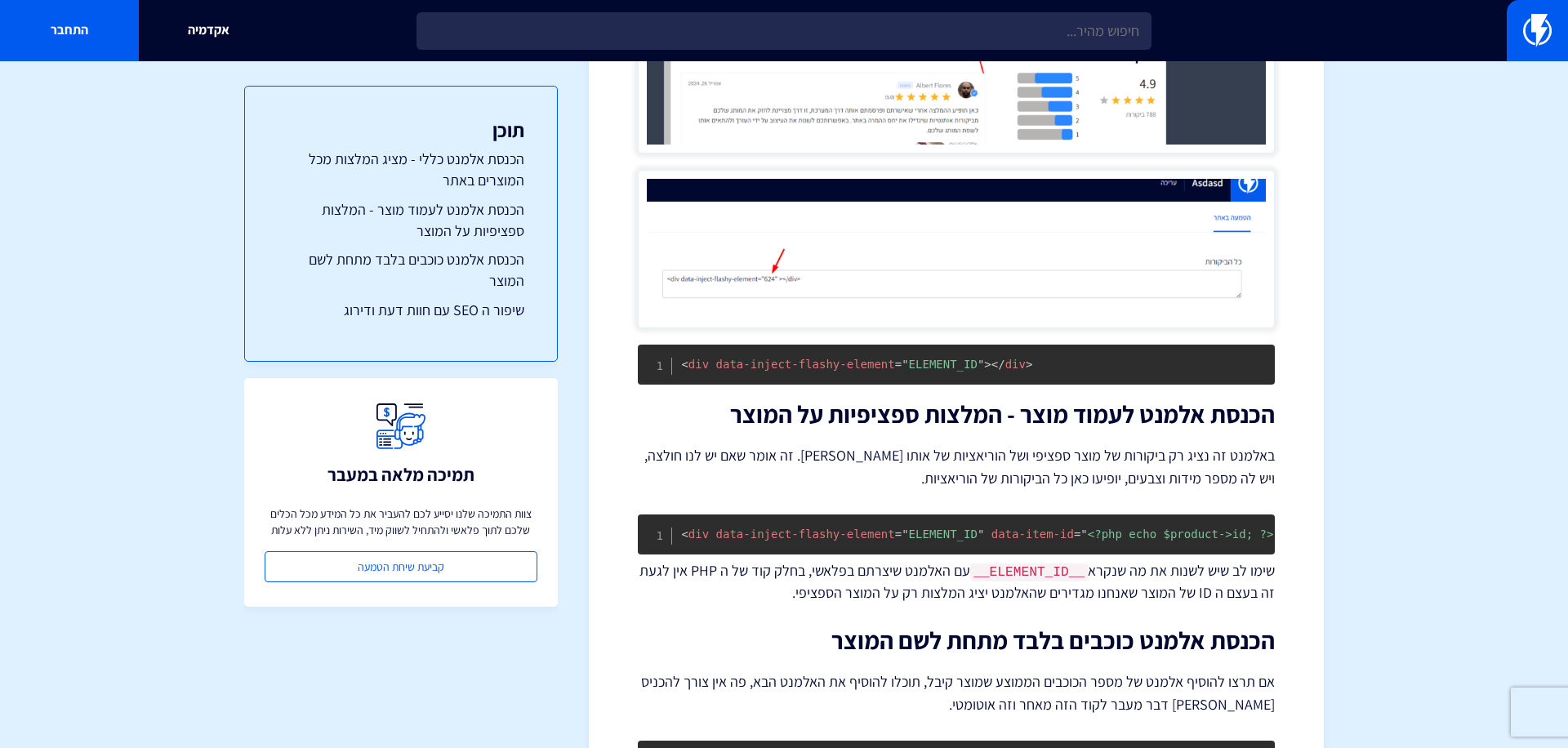
scroll to position [2053, 0]
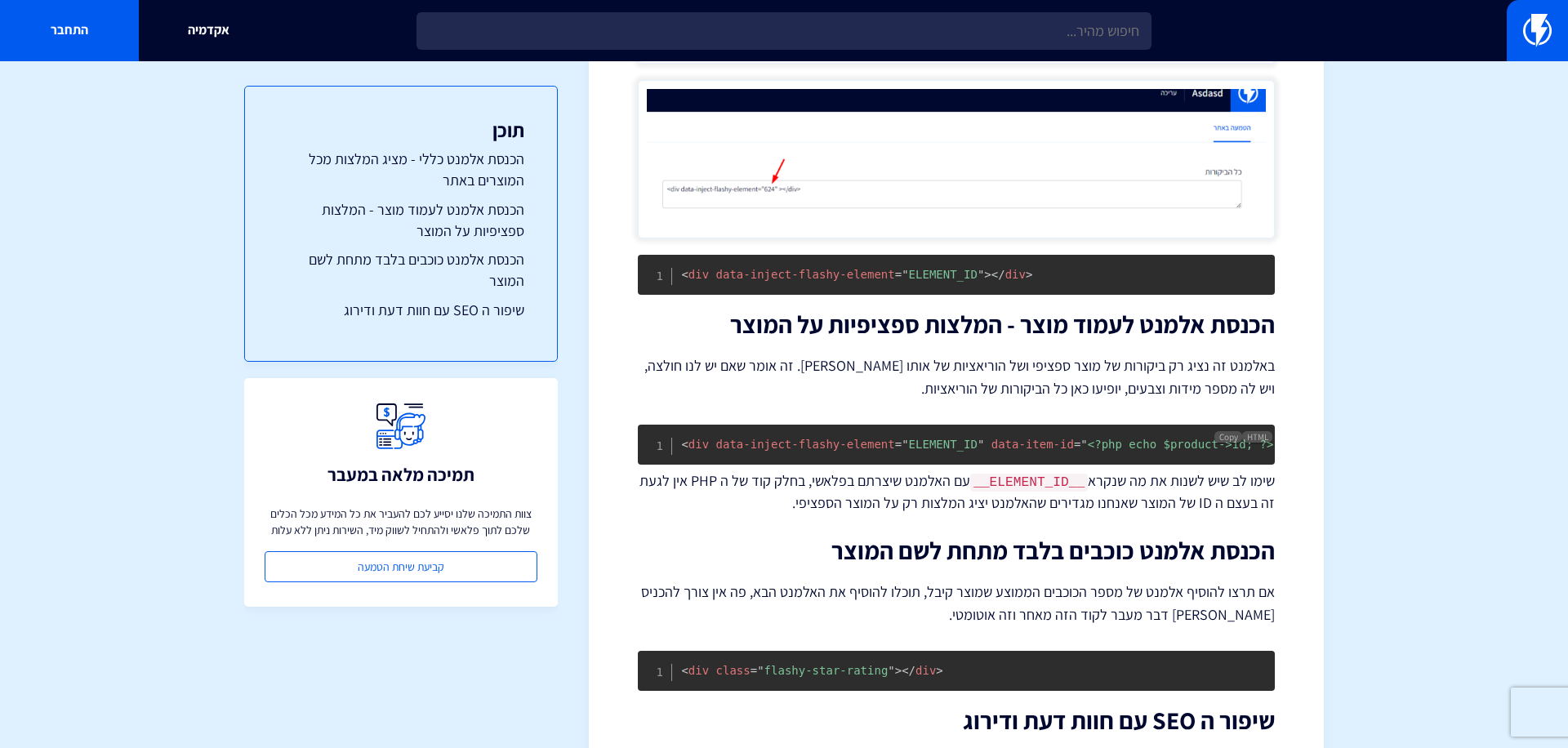
click at [955, 453] on pre "< div data-inject-flashy-element = " ELEMENT_ID " data-item-id = " <?php echo $…" at bounding box center [957, 445] width 637 height 40
click at [903, 443] on span "= " ELEMENT_ID "" at bounding box center [920, 444] width 90 height 13
drag, startPoint x: 903, startPoint y: 443, endPoint x: 959, endPoint y: 443, distance: 56.0
click at [959, 443] on span "= " ELEMENT_ID "" at bounding box center [920, 444] width 90 height 13
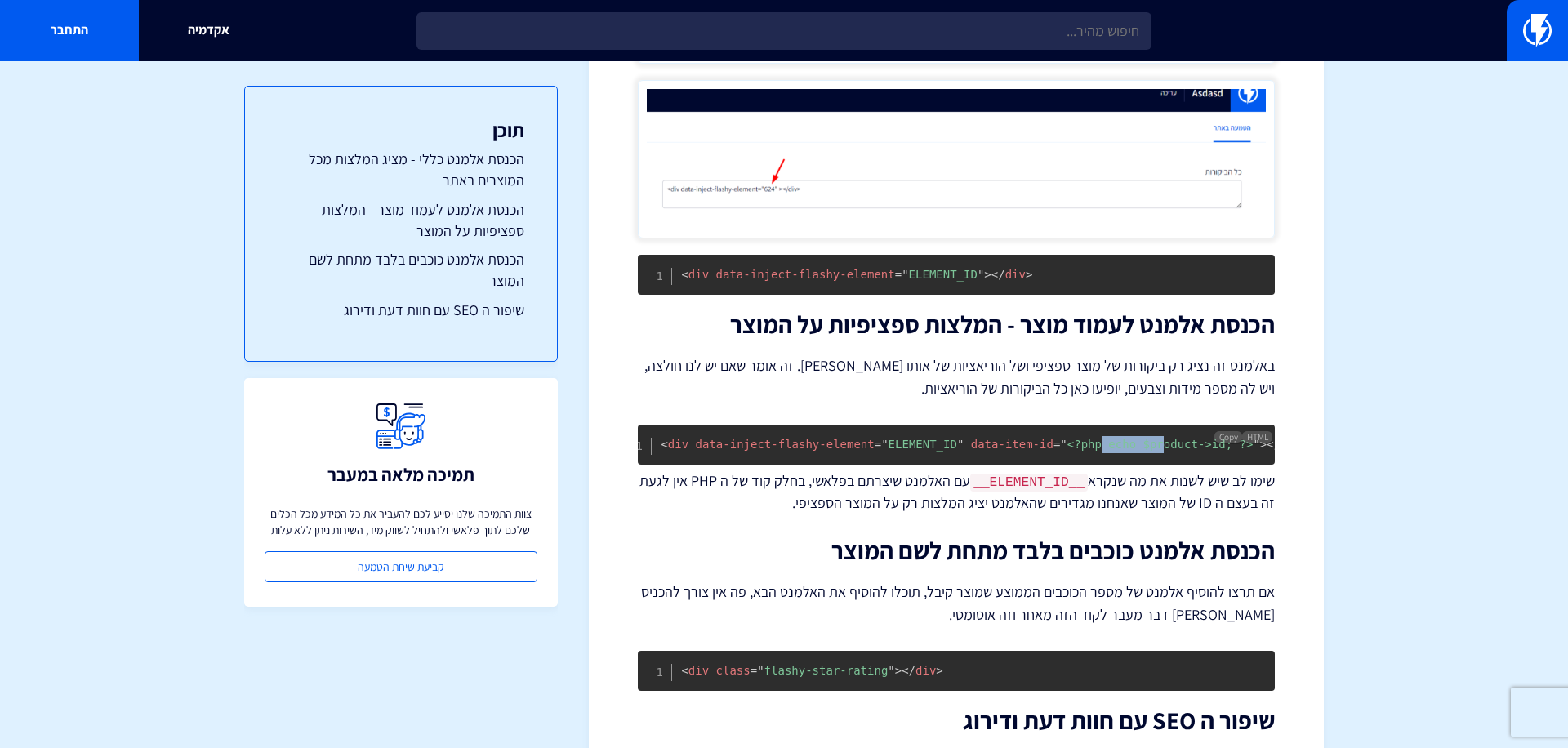
drag, startPoint x: 1100, startPoint y: 444, endPoint x: 1142, endPoint y: 448, distance: 42.2
click at [1142, 448] on pre "< div data-inject-flashy-element = " ELEMENT_ID " data-item-id = " <?php echo $…" at bounding box center [957, 445] width 637 height 40
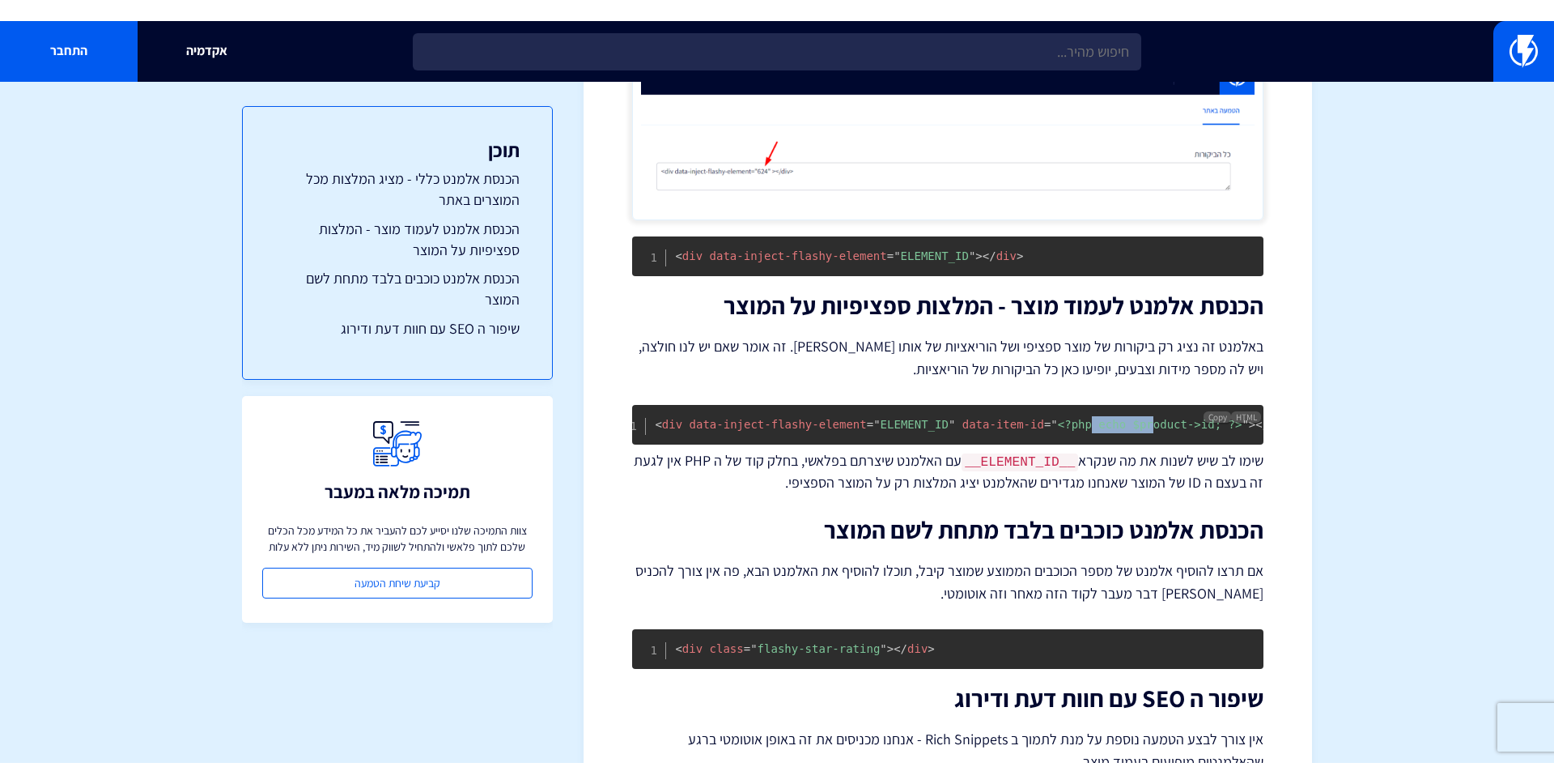
scroll to position [1948, 0]
